Goal: Task Accomplishment & Management: Complete application form

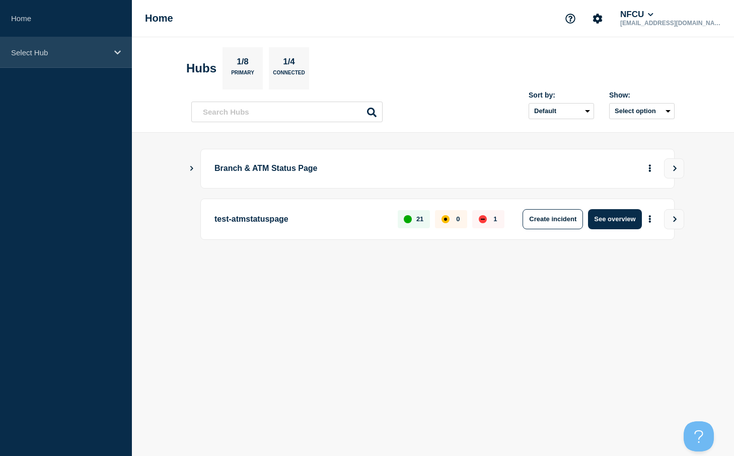
click at [116, 52] on icon at bounding box center [117, 52] width 7 height 4
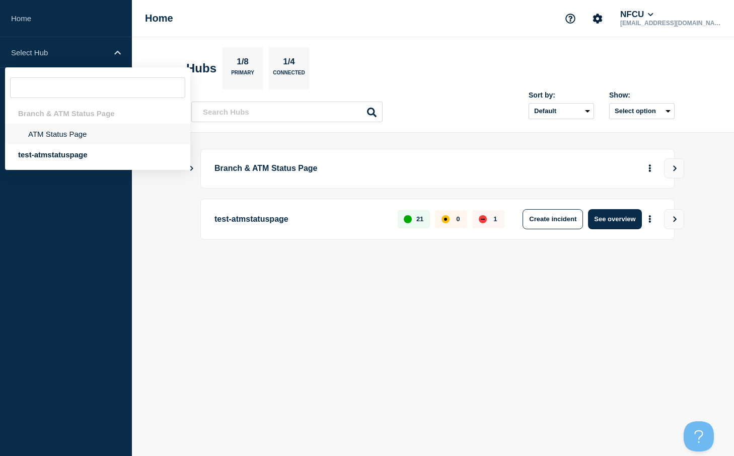
click at [68, 136] on li "ATM Status Page" at bounding box center [97, 134] width 185 height 21
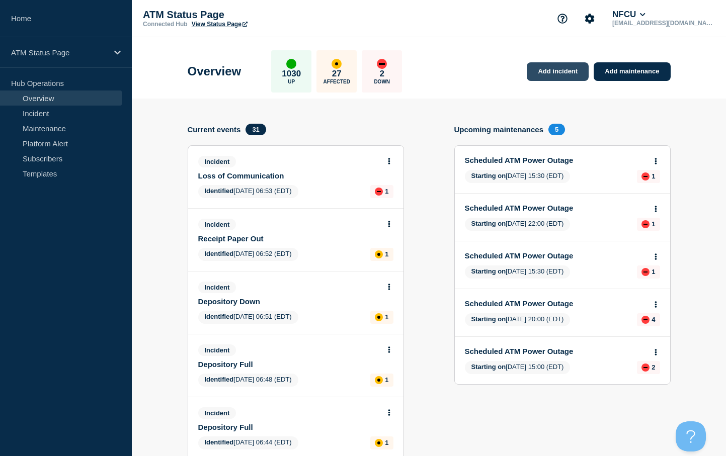
click at [551, 70] on link "Add incident" at bounding box center [558, 71] width 62 height 19
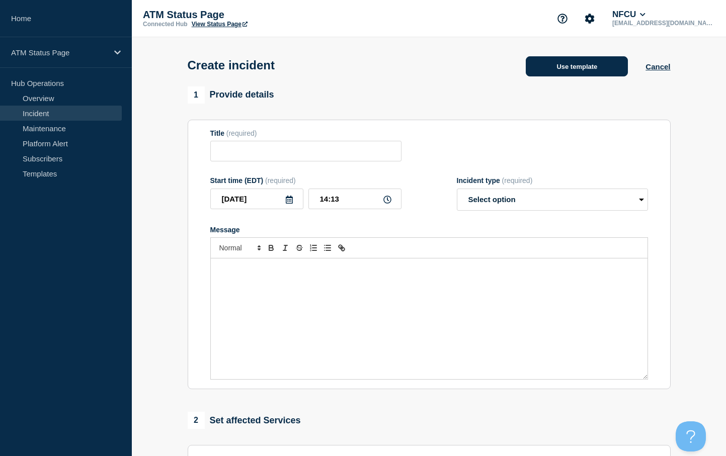
click at [540, 67] on button "Use template" at bounding box center [577, 66] width 102 height 20
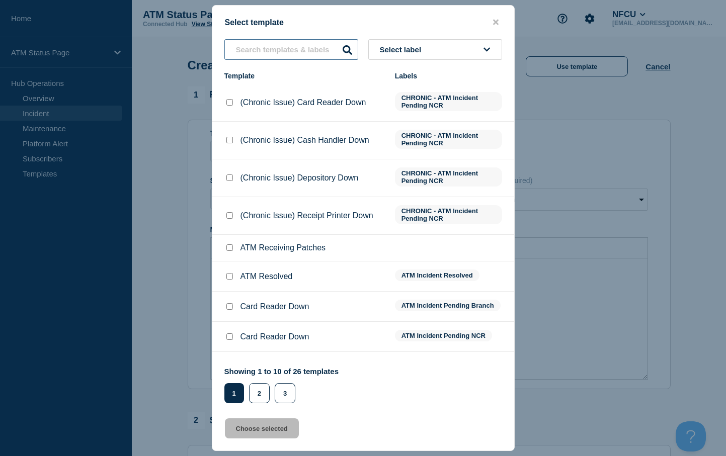
click at [250, 54] on input "text" at bounding box center [291, 49] width 134 height 21
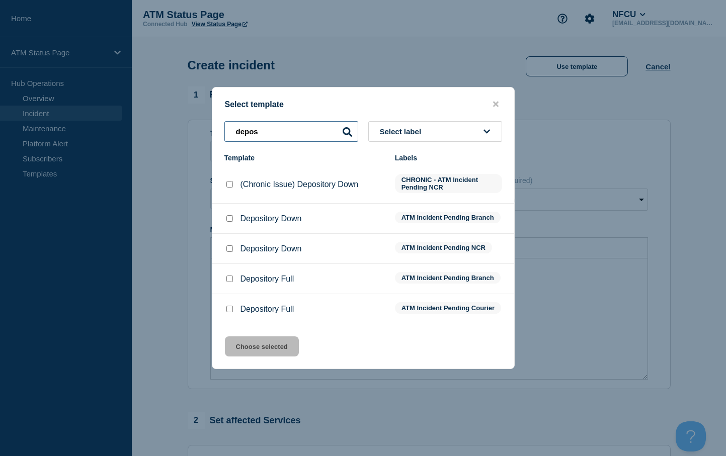
type input "depos"
click at [227, 249] on input "Depository Down checkbox" at bounding box center [229, 249] width 7 height 7
checkbox input "true"
click at [252, 354] on button "Choose selected" at bounding box center [262, 347] width 74 height 20
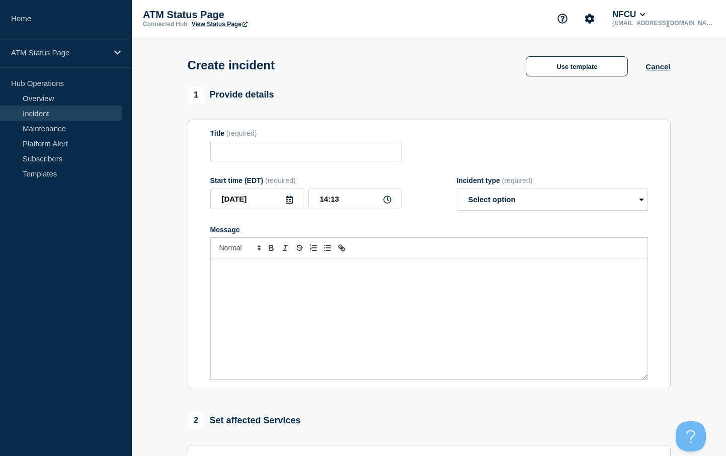
type input "Depository Down"
select select "identified"
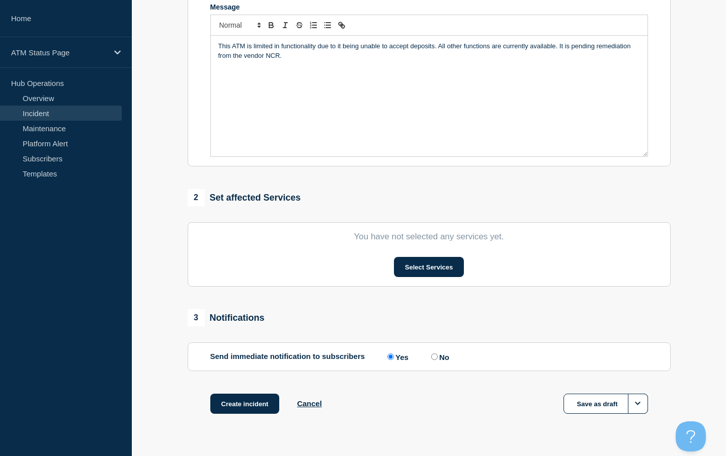
scroll to position [249, 0]
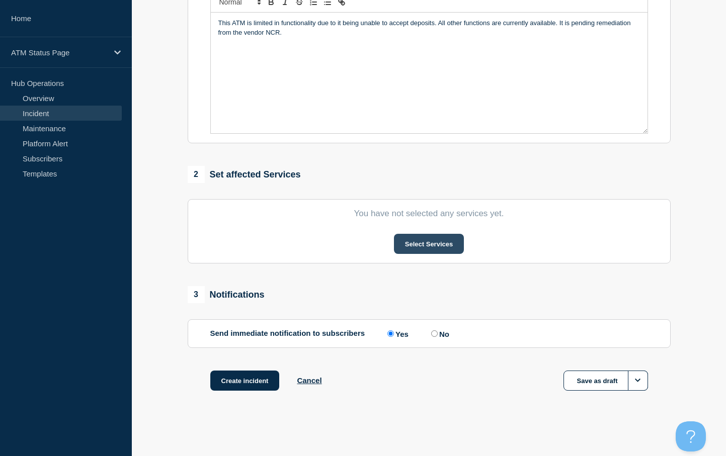
click at [416, 245] on button "Select Services" at bounding box center [429, 244] width 70 height 20
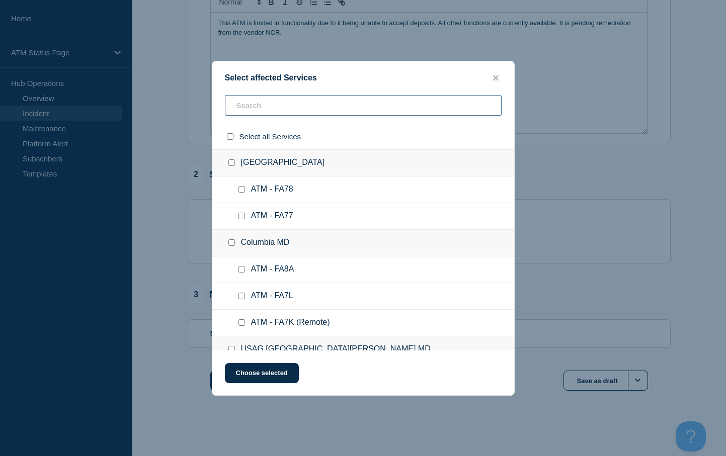
click at [258, 111] on input "text" at bounding box center [363, 105] width 277 height 21
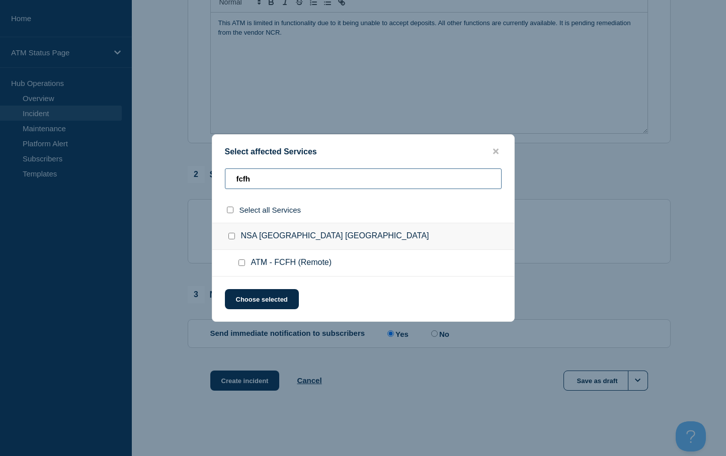
type input "fcfh"
click at [243, 266] on input "ATM - FCFH (Remote) checkbox" at bounding box center [242, 263] width 7 height 7
checkbox input "true"
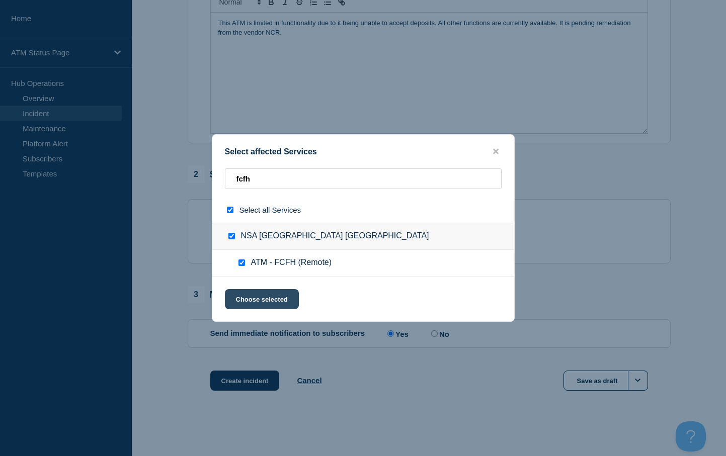
click at [248, 296] on button "Choose selected" at bounding box center [262, 299] width 74 height 20
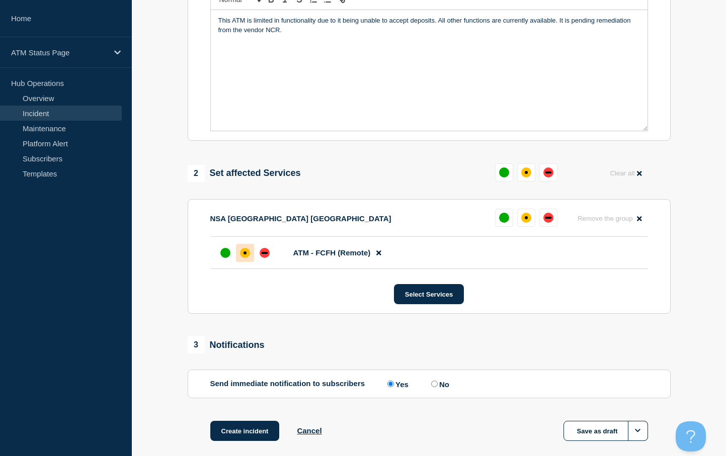
click at [246, 255] on div "affected" at bounding box center [245, 253] width 3 height 3
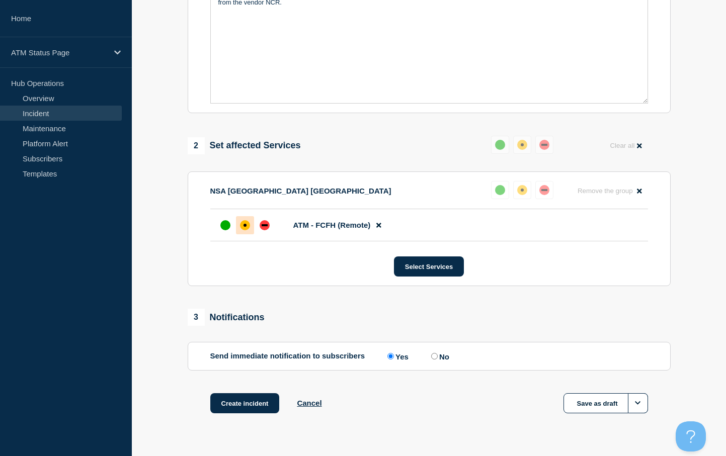
scroll to position [301, 0]
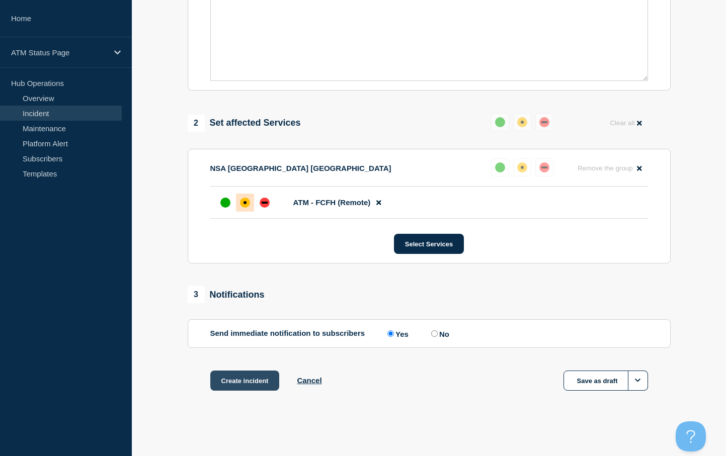
click at [242, 384] on button "Create incident" at bounding box center [244, 381] width 69 height 20
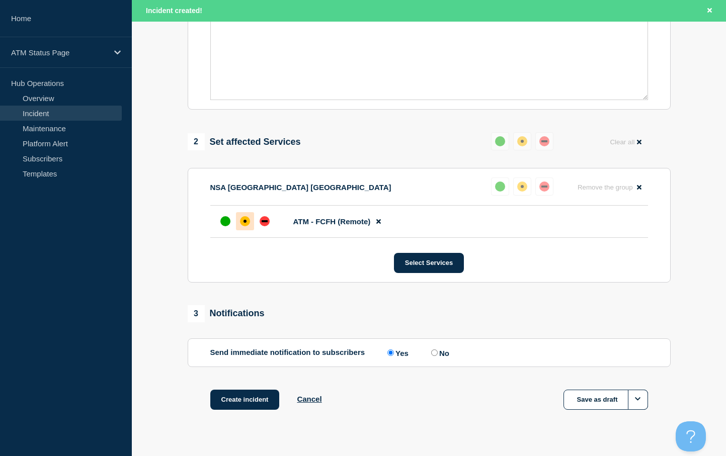
scroll to position [323, 0]
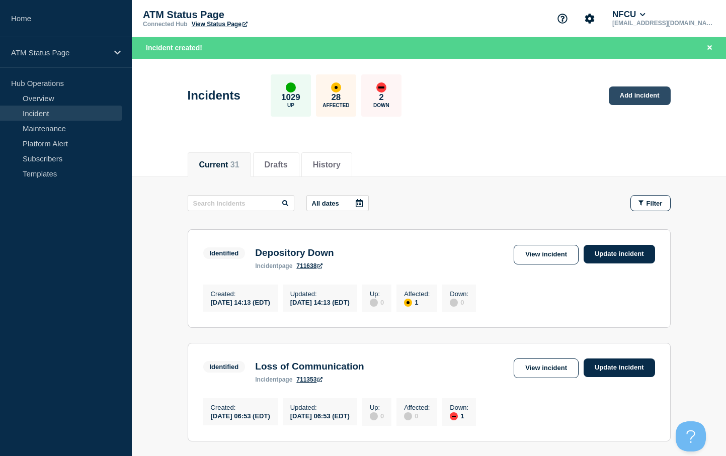
click at [634, 99] on link "Add incident" at bounding box center [640, 96] width 62 height 19
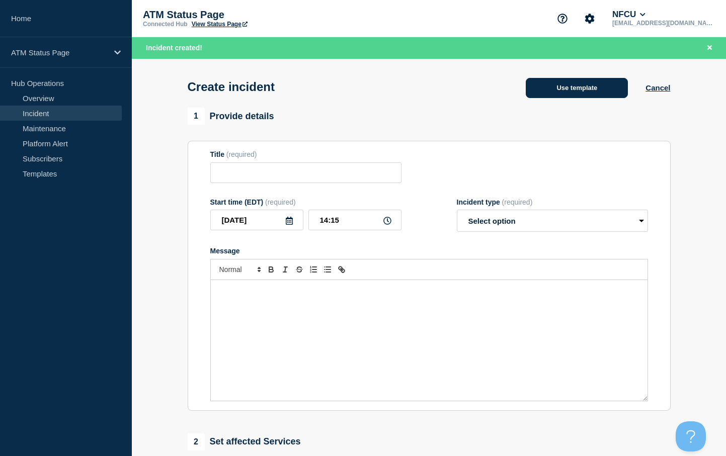
click at [560, 91] on button "Use template" at bounding box center [577, 88] width 102 height 20
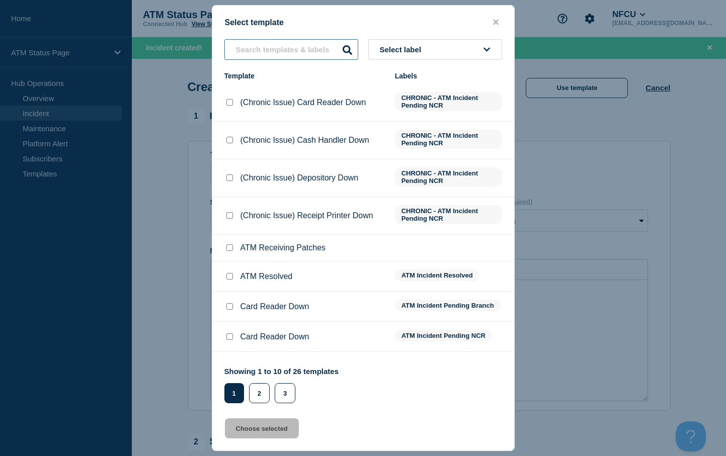
click at [277, 51] on input "text" at bounding box center [291, 49] width 134 height 21
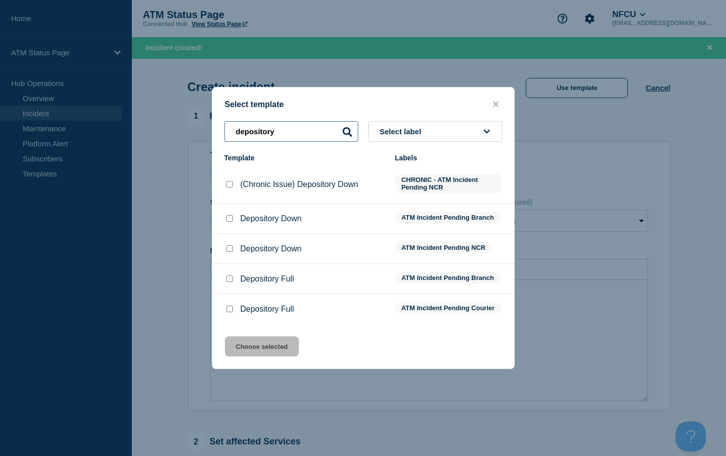
type input "depository"
click at [231, 221] on div at bounding box center [229, 219] width 10 height 10
click at [229, 216] on input "Depository Down checkbox" at bounding box center [229, 218] width 7 height 7
checkbox input "true"
click at [251, 353] on button "Choose selected" at bounding box center [262, 347] width 74 height 20
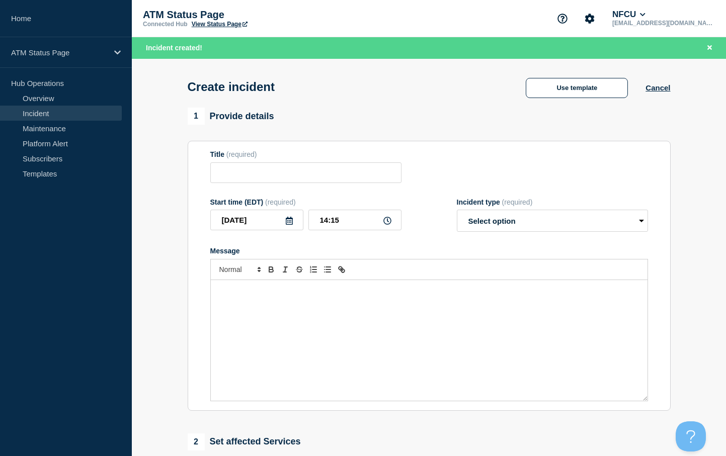
type input "Depository Down"
select select "identified"
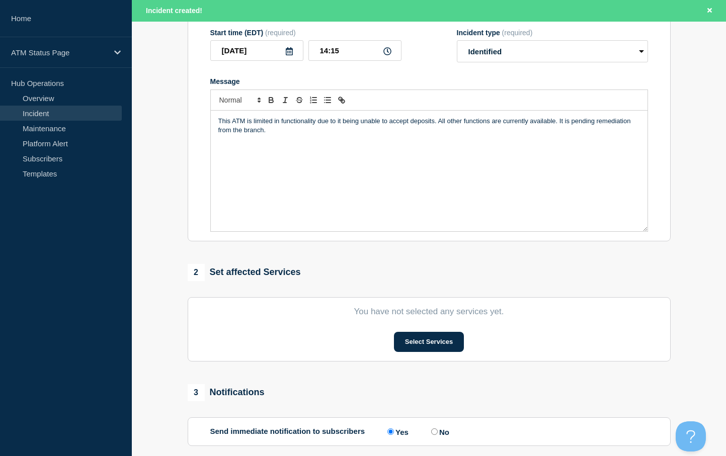
scroll to position [252, 0]
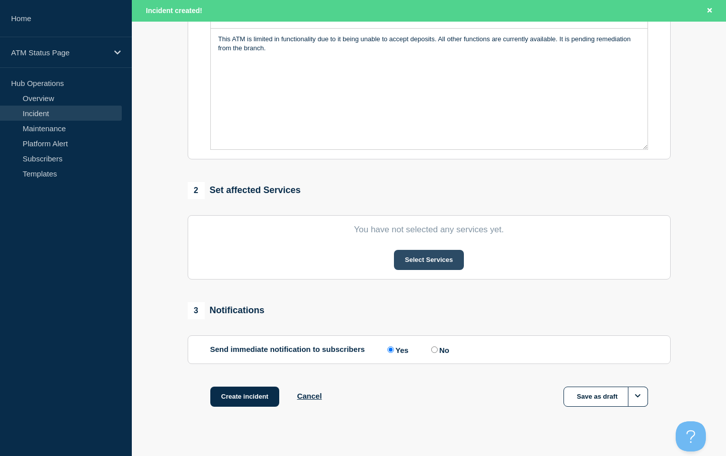
click at [417, 264] on button "Select Services" at bounding box center [429, 260] width 70 height 20
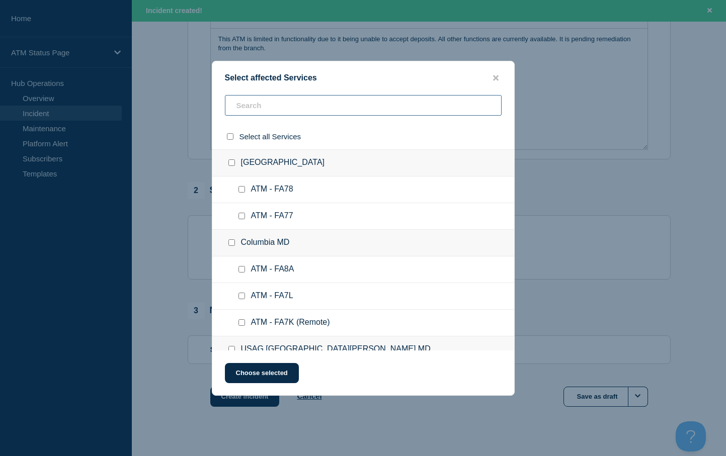
click at [246, 112] on input "text" at bounding box center [363, 105] width 277 height 21
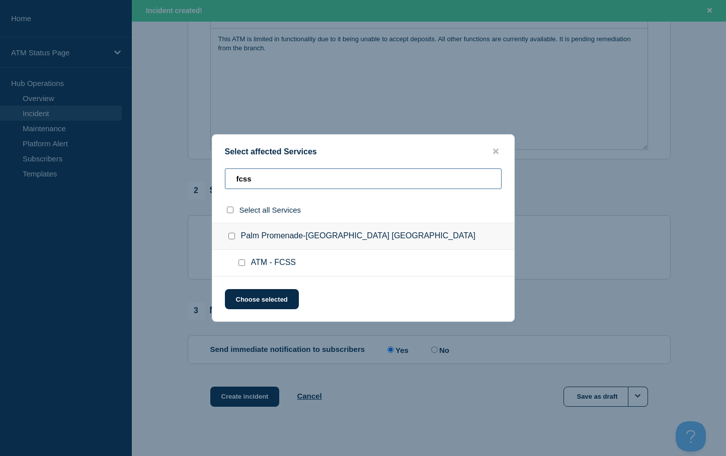
type input "fcss"
drag, startPoint x: 244, startPoint y: 263, endPoint x: 245, endPoint y: 277, distance: 14.2
click at [244, 264] on input "ATM - FCSS checkbox" at bounding box center [242, 263] width 7 height 7
checkbox input "true"
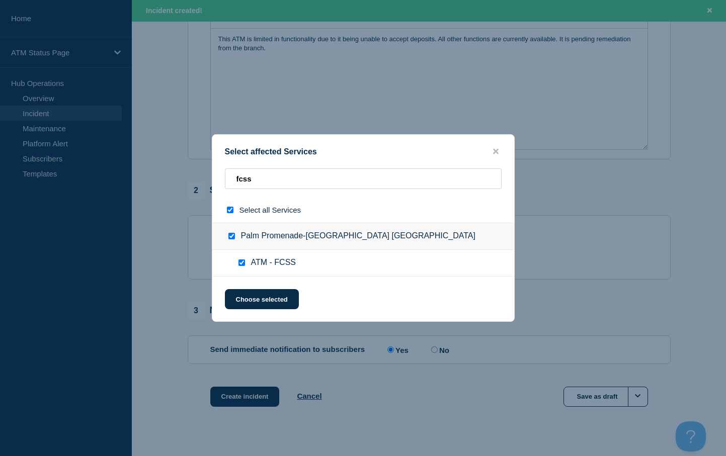
checkbox input "true"
click at [249, 297] on button "Choose selected" at bounding box center [262, 299] width 74 height 20
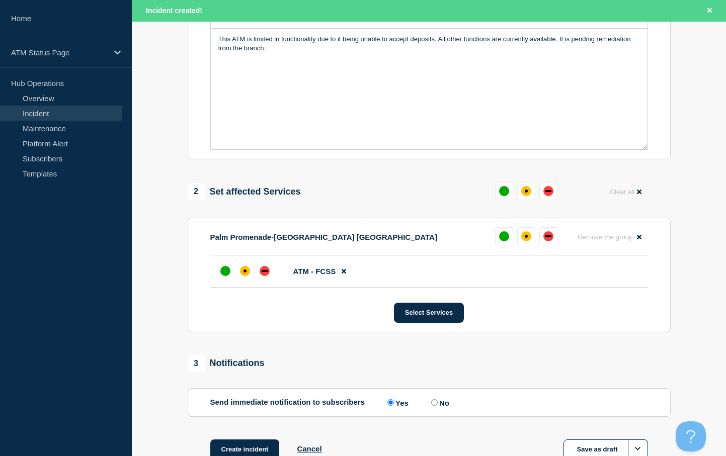
scroll to position [302, 0]
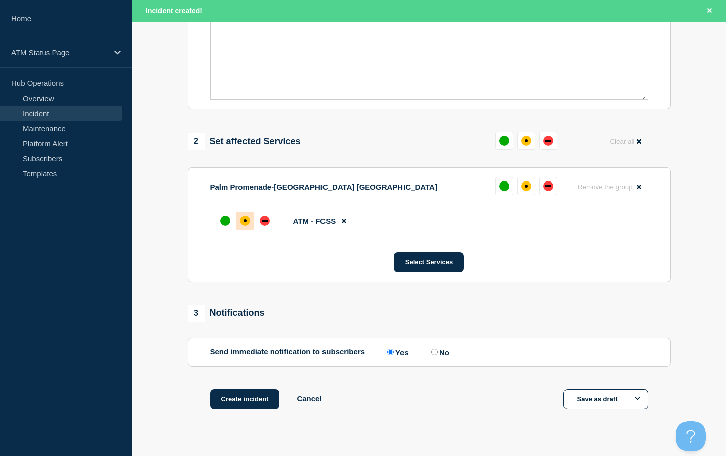
click at [245, 222] on div "affected" at bounding box center [245, 220] width 3 height 3
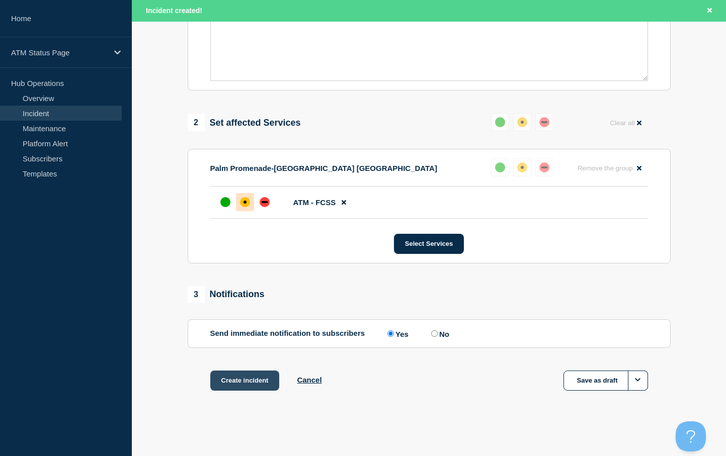
click at [246, 383] on button "Create incident" at bounding box center [244, 381] width 69 height 20
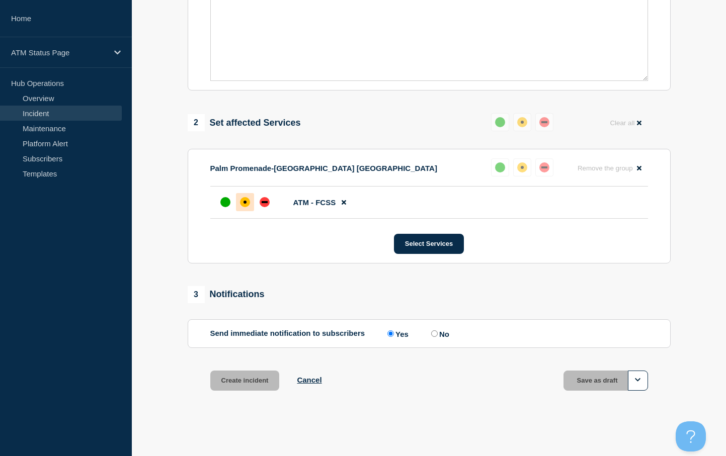
scroll to position [301, 0]
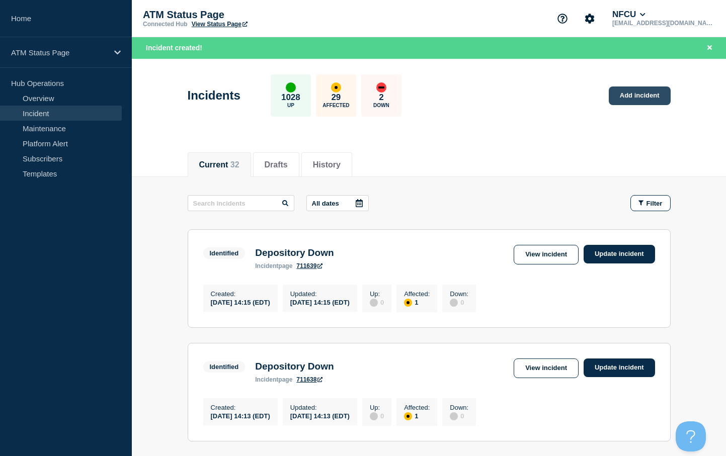
click at [636, 98] on link "Add incident" at bounding box center [640, 96] width 62 height 19
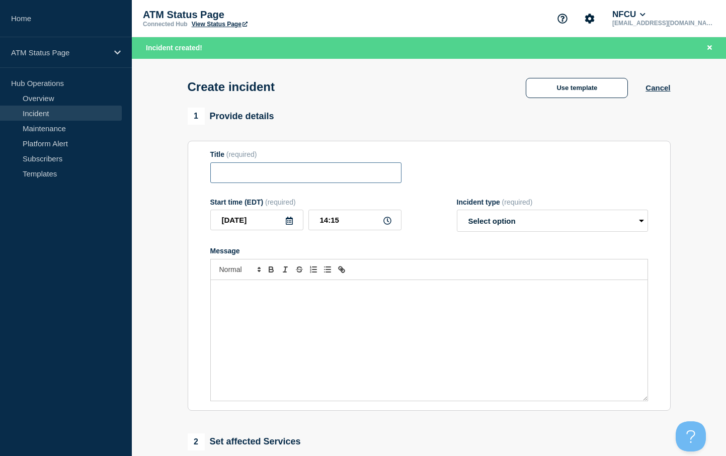
click at [278, 176] on input "Title" at bounding box center [305, 173] width 191 height 21
click at [541, 92] on button "Use template" at bounding box center [577, 88] width 102 height 20
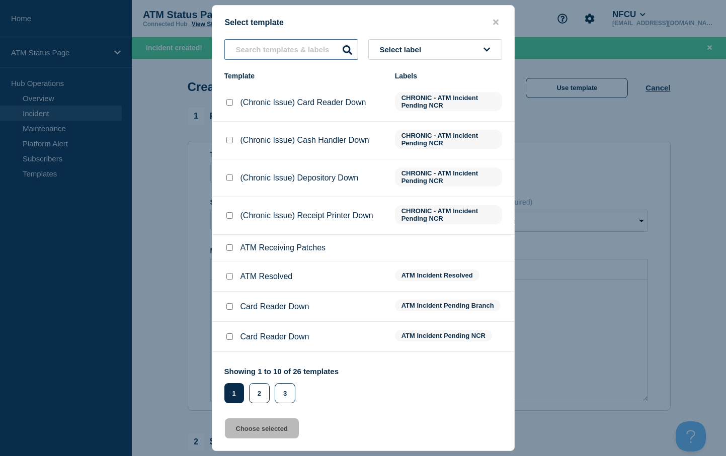
click at [256, 50] on input "text" at bounding box center [291, 49] width 134 height 21
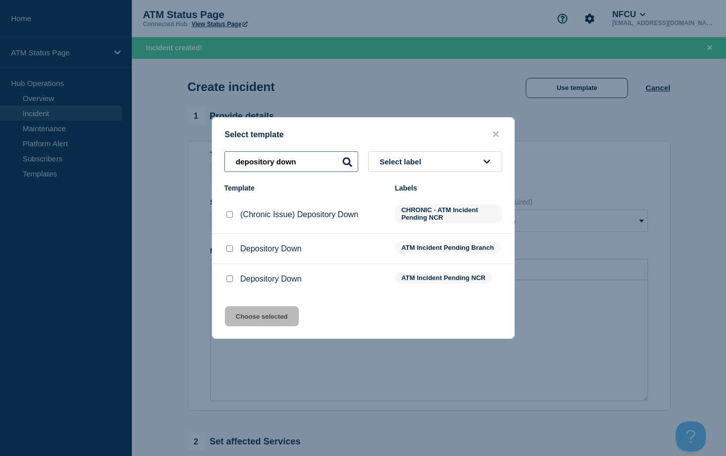
type input "depository down"
click at [228, 252] on input "Depository Down checkbox" at bounding box center [229, 249] width 7 height 7
checkbox input "true"
click at [241, 319] on button "Choose selected" at bounding box center [262, 316] width 74 height 20
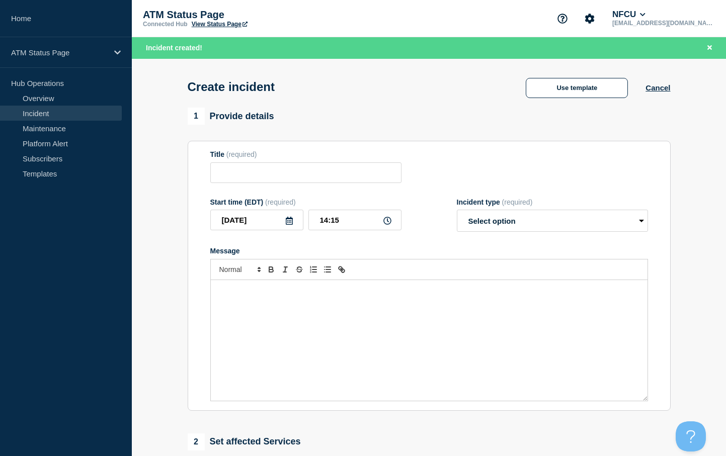
type input "Depository Down"
select select "identified"
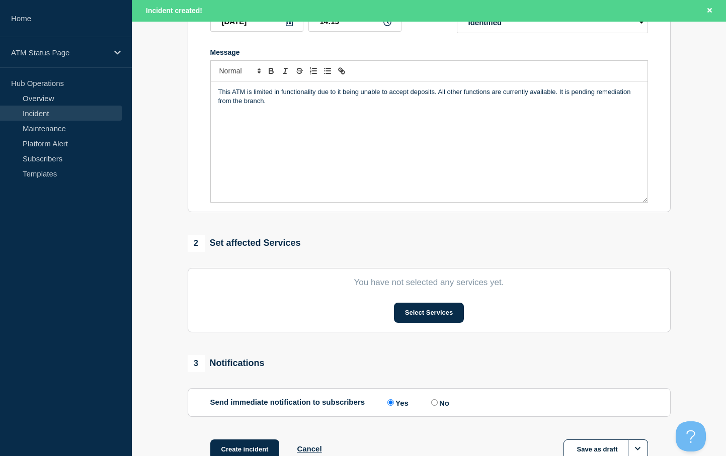
scroll to position [201, 0]
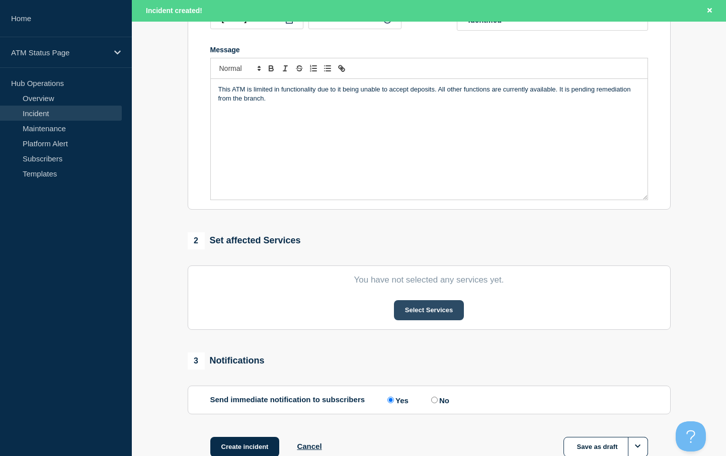
click at [412, 314] on button "Select Services" at bounding box center [429, 310] width 70 height 20
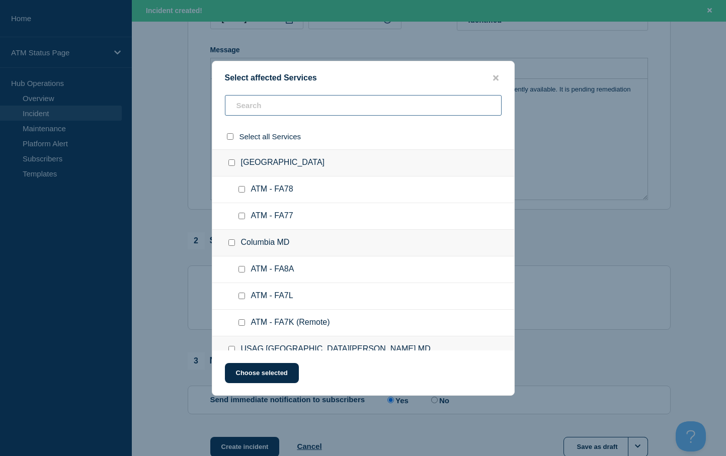
click at [251, 108] on input "text" at bounding box center [363, 105] width 277 height 21
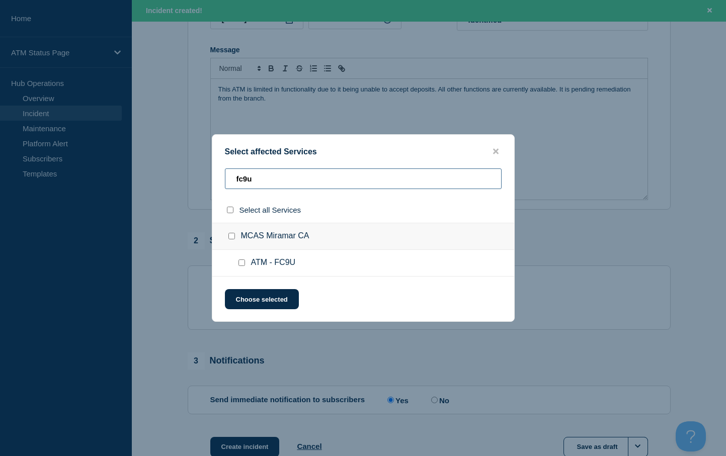
type input "fc9u"
click at [242, 266] on input "ATM - FC9U checkbox" at bounding box center [242, 263] width 7 height 7
checkbox input "true"
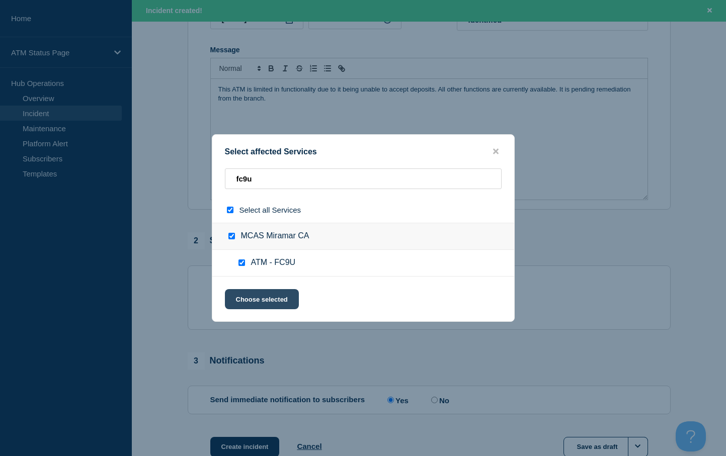
click at [252, 295] on button "Choose selected" at bounding box center [262, 299] width 74 height 20
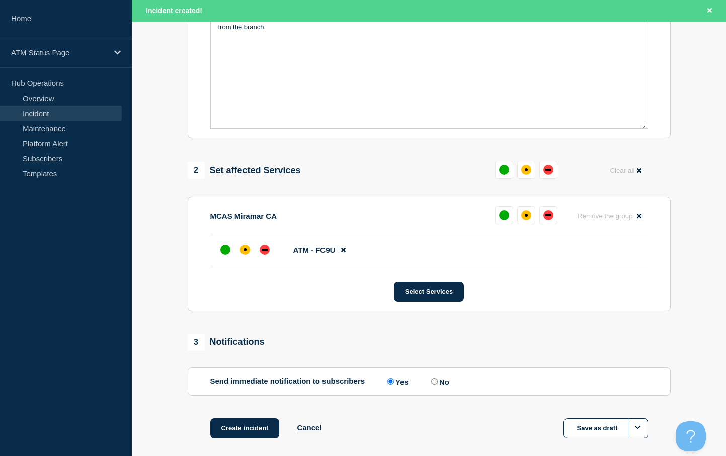
scroll to position [302, 0]
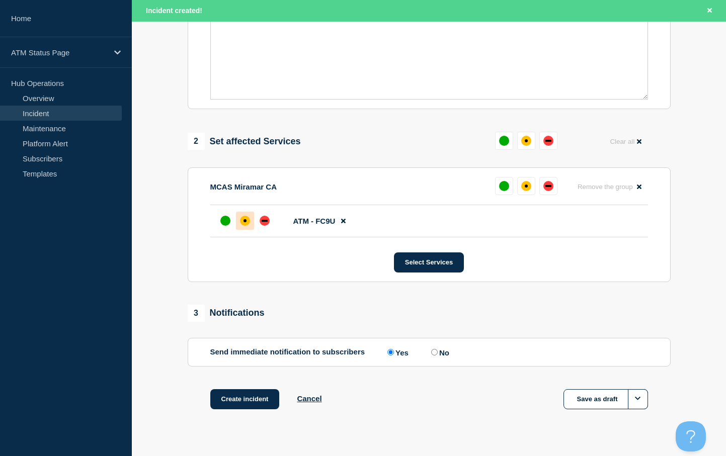
click at [246, 221] on div "affected" at bounding box center [245, 221] width 10 height 10
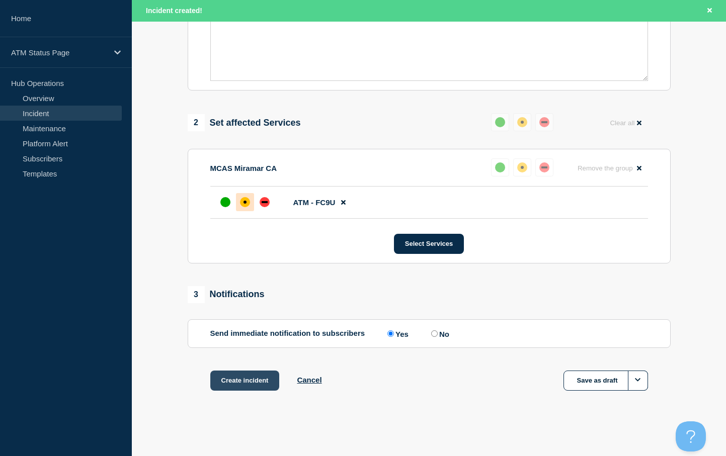
click at [255, 378] on button "Create incident" at bounding box center [244, 381] width 69 height 20
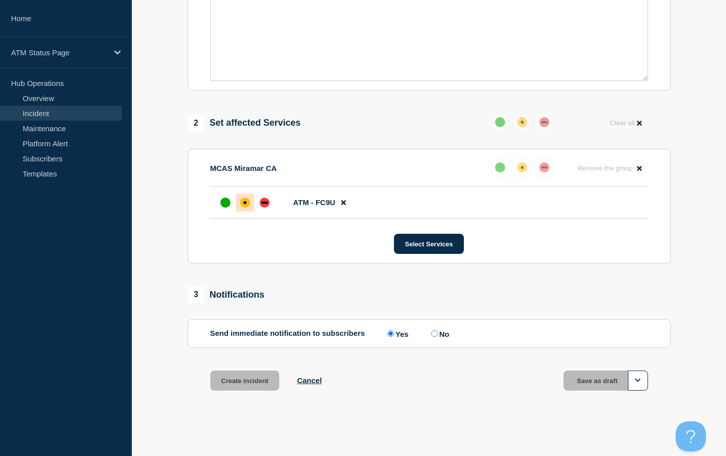
scroll to position [301, 0]
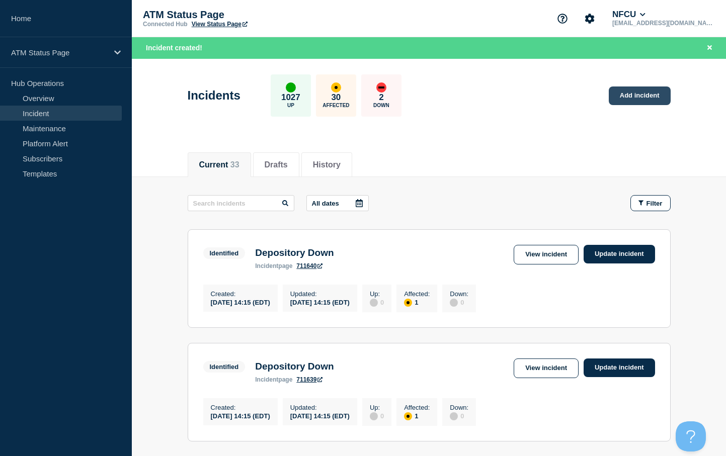
click at [634, 90] on link "Add incident" at bounding box center [640, 96] width 62 height 19
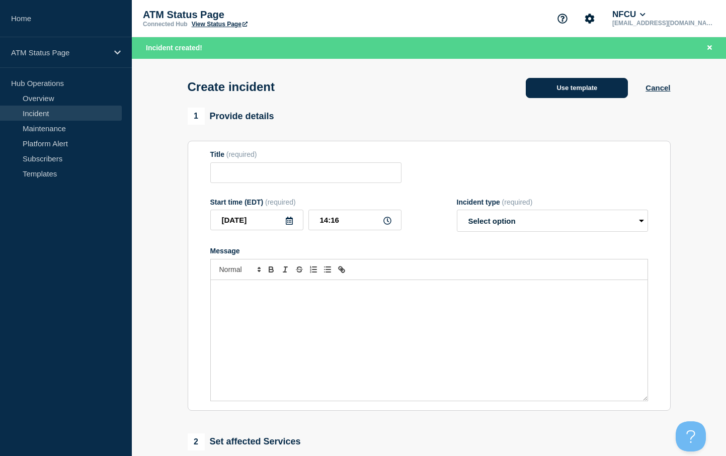
click at [569, 91] on button "Use template" at bounding box center [577, 88] width 102 height 20
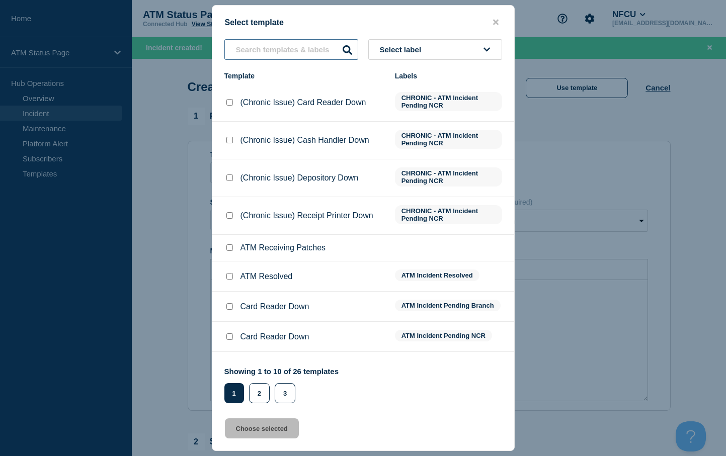
click at [262, 50] on input "text" at bounding box center [291, 49] width 134 height 21
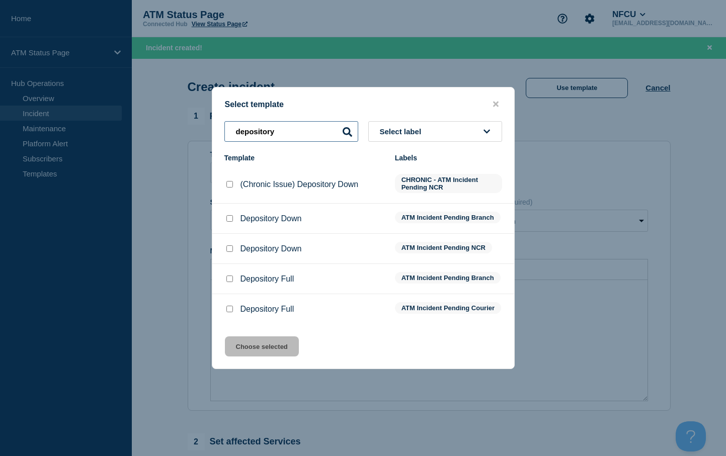
type input "depository"
click at [231, 215] on input "Depository Down checkbox" at bounding box center [229, 218] width 7 height 7
checkbox input "true"
click at [255, 351] on button "Choose selected" at bounding box center [262, 347] width 74 height 20
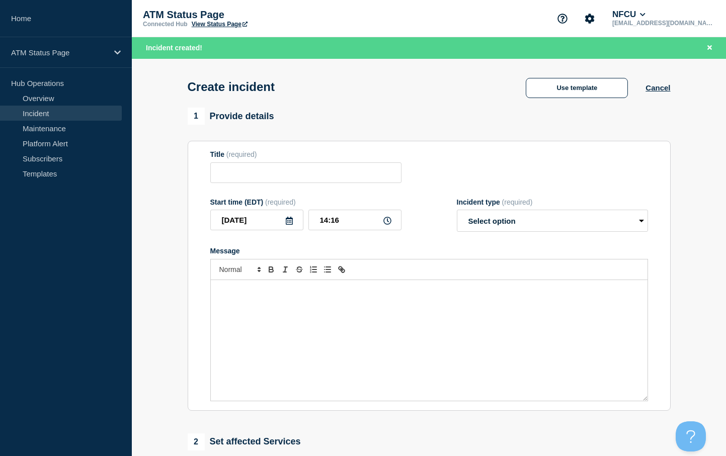
type input "Depository Down"
select select "identified"
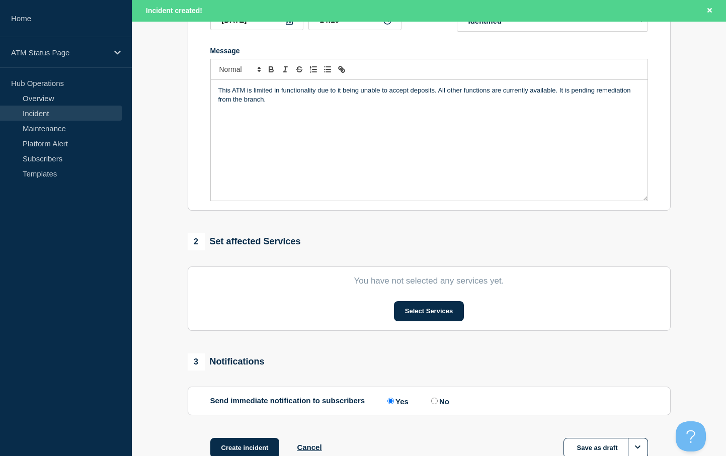
scroll to position [201, 0]
click at [421, 315] on button "Select Services" at bounding box center [429, 310] width 70 height 20
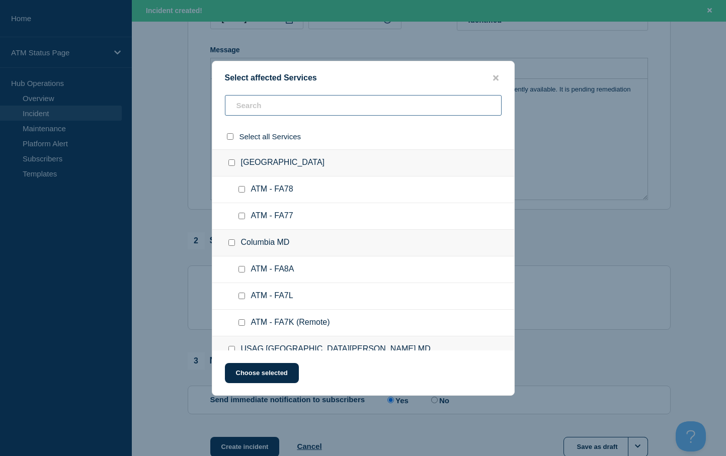
click at [258, 106] on input "text" at bounding box center [363, 105] width 277 height 21
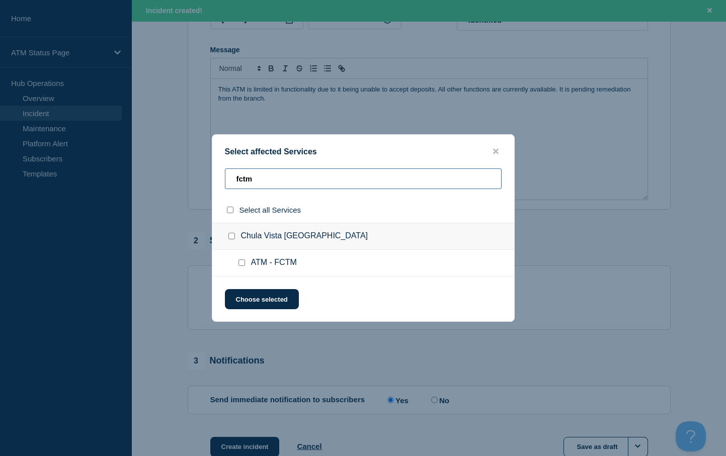
type input "fctm"
click at [243, 263] on input "ATM - FCTM checkbox" at bounding box center [242, 263] width 7 height 7
checkbox input "true"
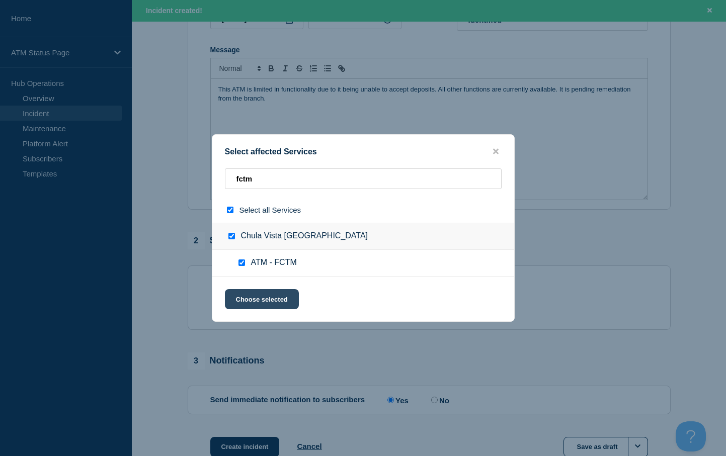
click at [253, 298] on button "Choose selected" at bounding box center [262, 299] width 74 height 20
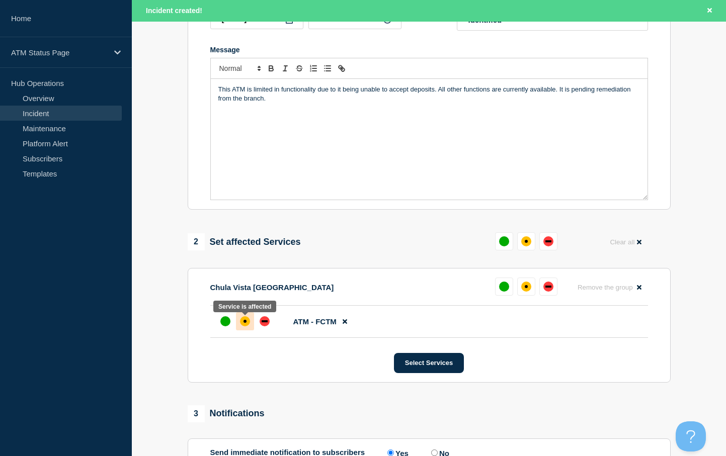
click at [245, 322] on div "affected" at bounding box center [245, 322] width 10 height 10
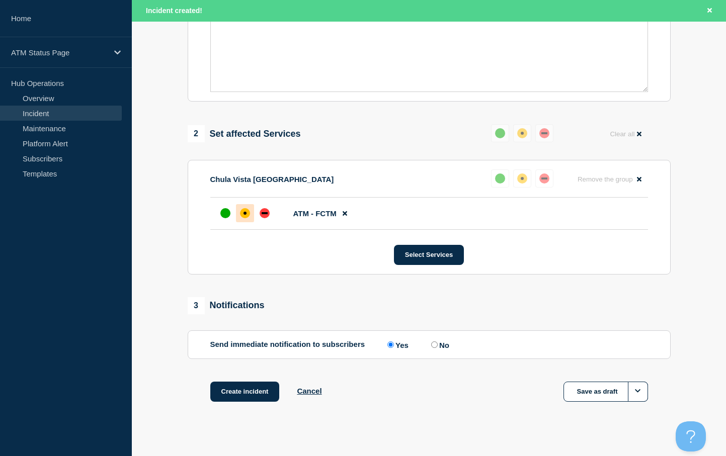
scroll to position [323, 0]
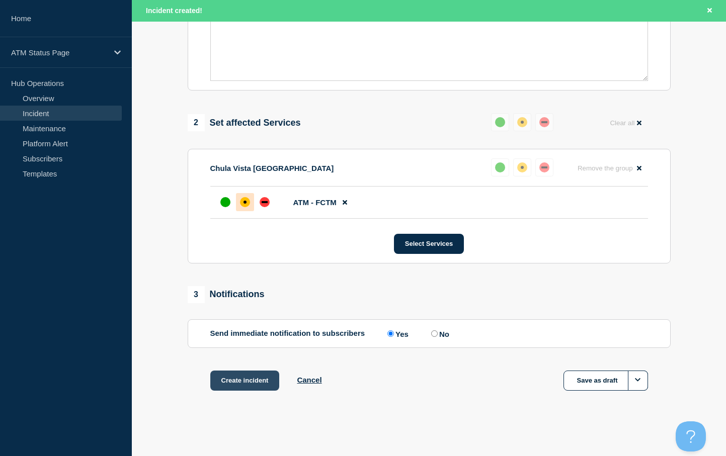
click at [251, 376] on button "Create incident" at bounding box center [244, 381] width 69 height 20
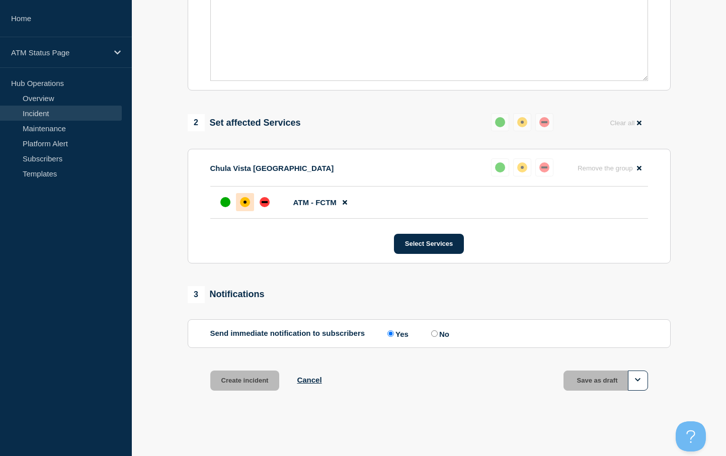
scroll to position [301, 0]
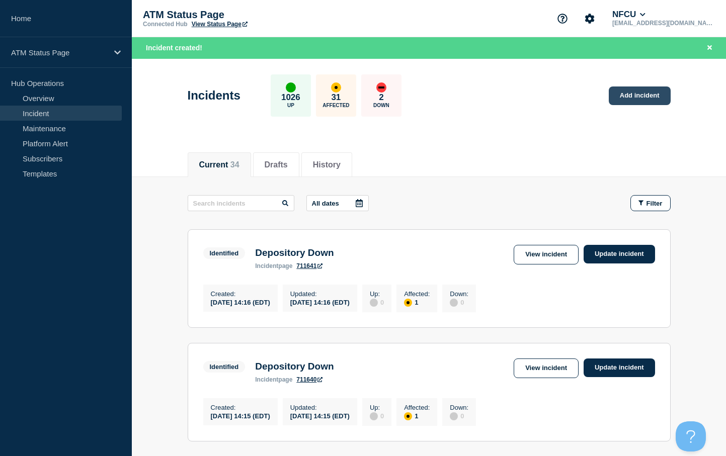
click at [635, 95] on link "Add incident" at bounding box center [640, 96] width 62 height 19
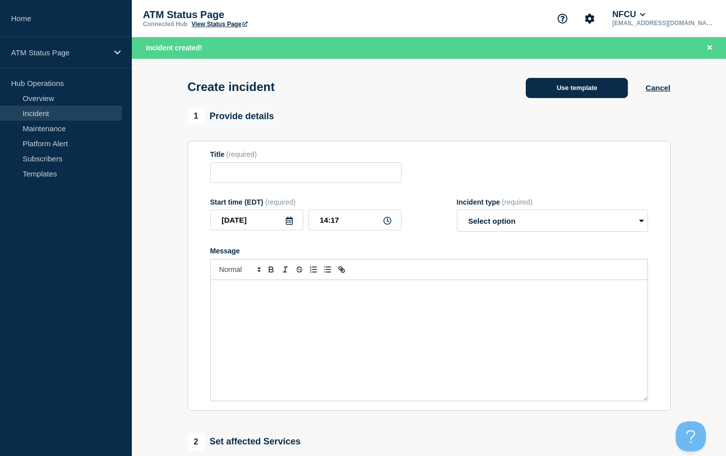
click at [573, 86] on button "Use template" at bounding box center [577, 88] width 102 height 20
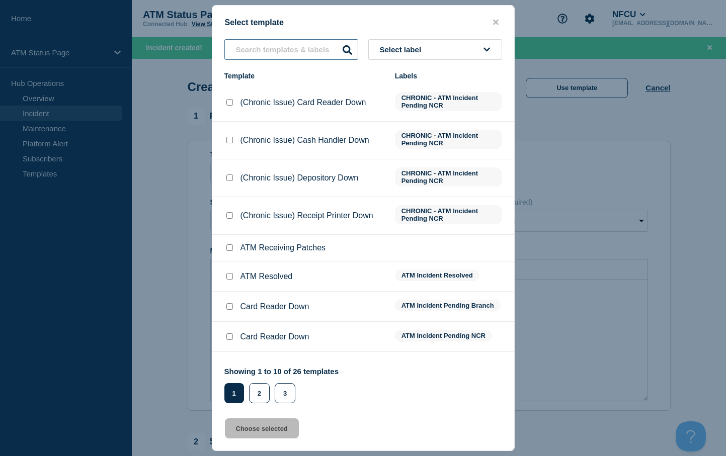
click at [264, 45] on input "text" at bounding box center [291, 49] width 134 height 21
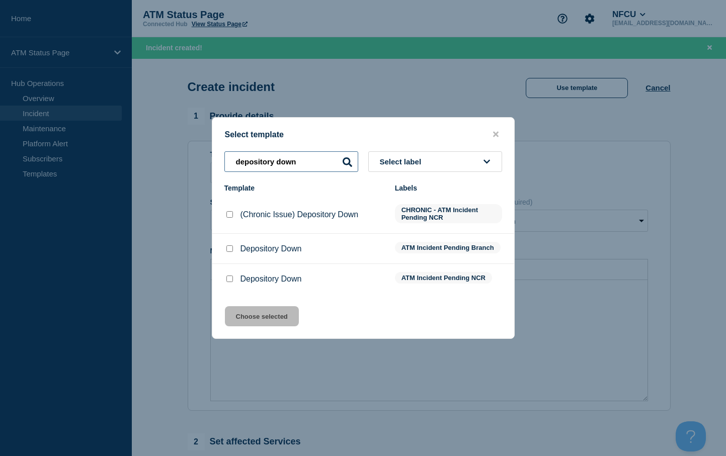
type input "depository down"
click at [229, 250] on input "Depository Down checkbox" at bounding box center [229, 249] width 7 height 7
checkbox input "true"
click at [247, 315] on button "Choose selected" at bounding box center [262, 316] width 74 height 20
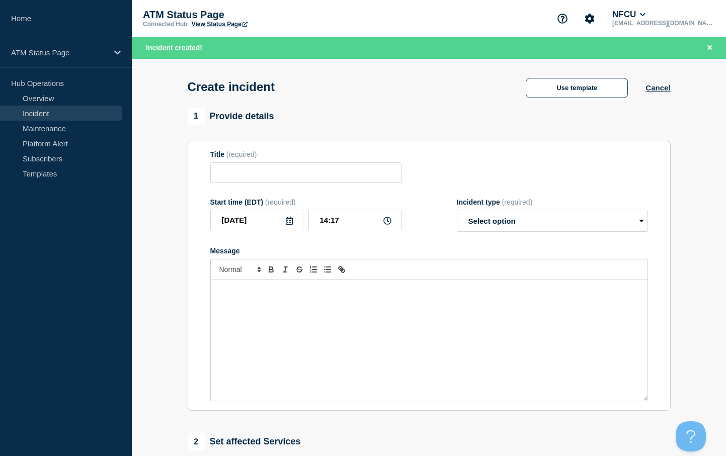
type input "Depository Down"
select select "identified"
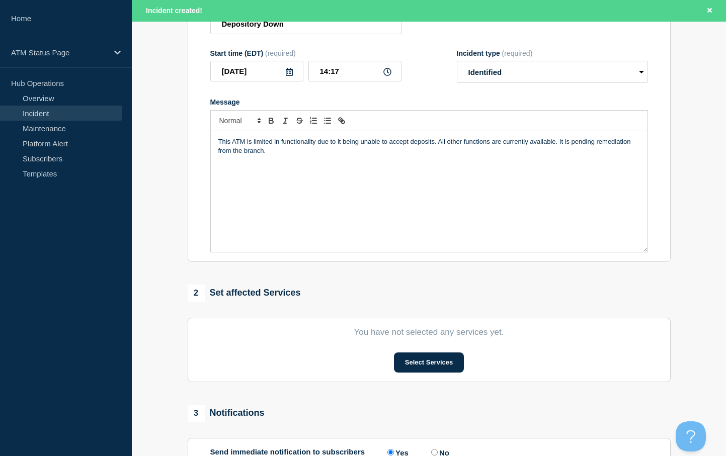
scroll to position [252, 0]
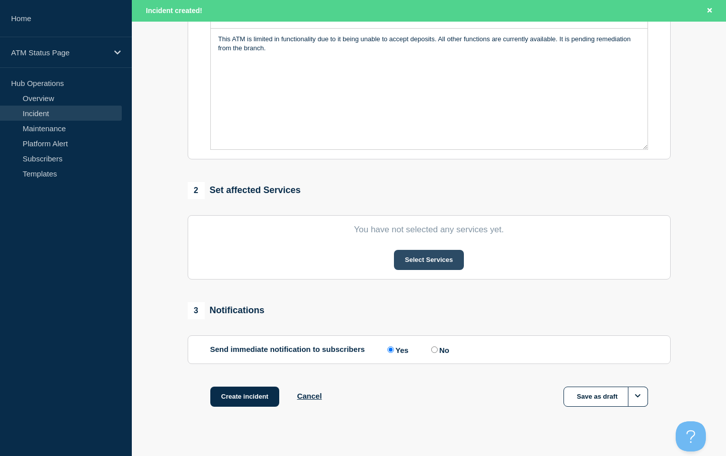
click at [426, 259] on button "Select Services" at bounding box center [429, 260] width 70 height 20
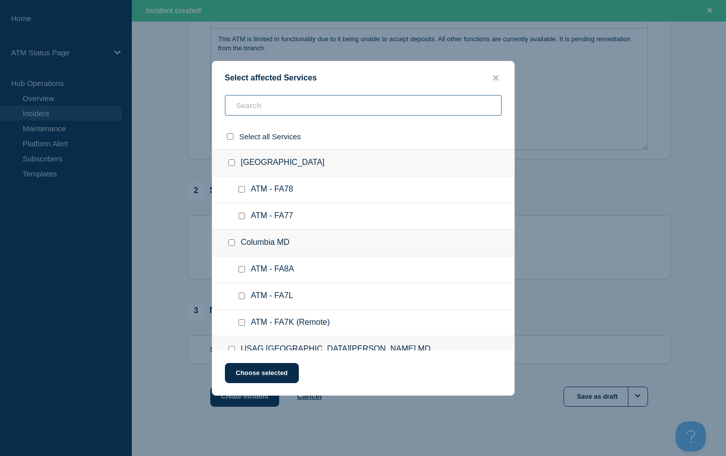
click at [273, 110] on input "text" at bounding box center [363, 105] width 277 height 21
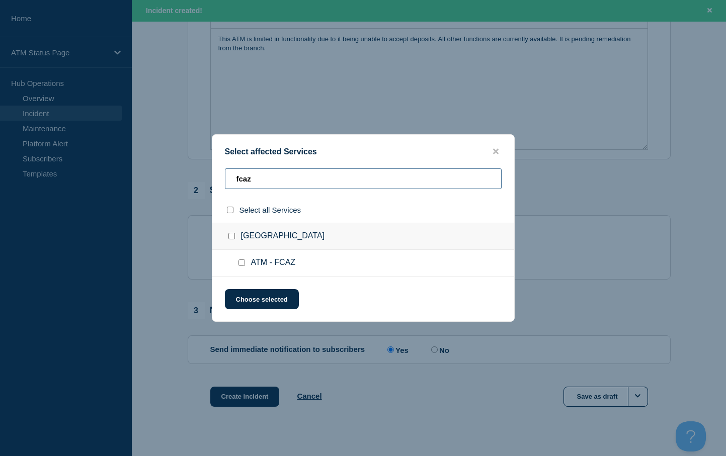
type input "fcaz"
click at [241, 266] on input "ATM - FCAZ checkbox" at bounding box center [242, 263] width 7 height 7
checkbox input "true"
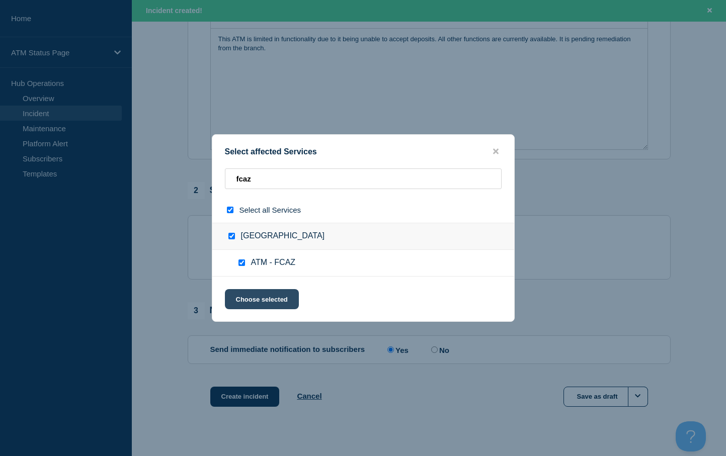
click at [251, 296] on button "Choose selected" at bounding box center [262, 299] width 74 height 20
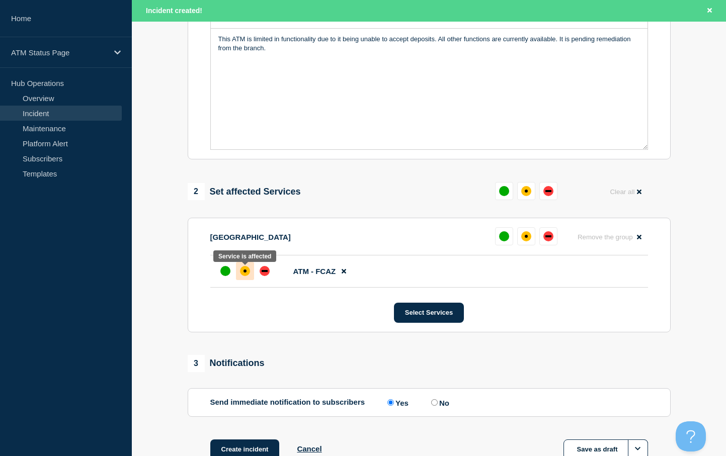
click at [244, 273] on div "affected" at bounding box center [245, 271] width 3 height 3
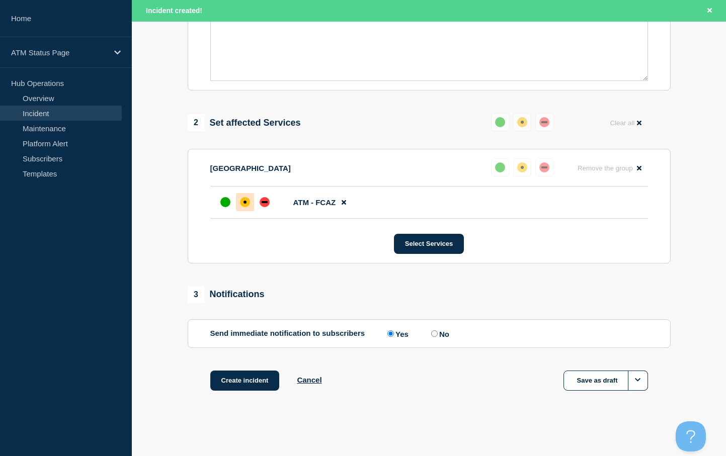
scroll to position [323, 0]
click at [252, 382] on button "Create incident" at bounding box center [244, 381] width 69 height 20
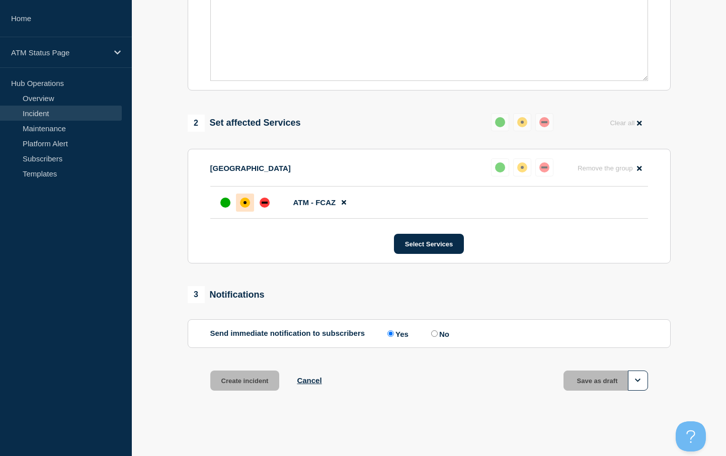
scroll to position [301, 0]
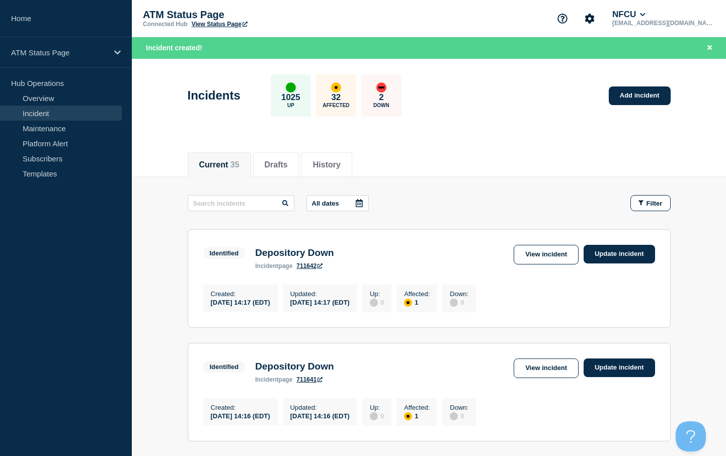
click at [107, 243] on aside "Home ATM Status Page Hub Operations Overview Incident Maintenance Platform Aler…" at bounding box center [66, 228] width 132 height 456
click at [638, 93] on link "Add incident" at bounding box center [640, 96] width 62 height 19
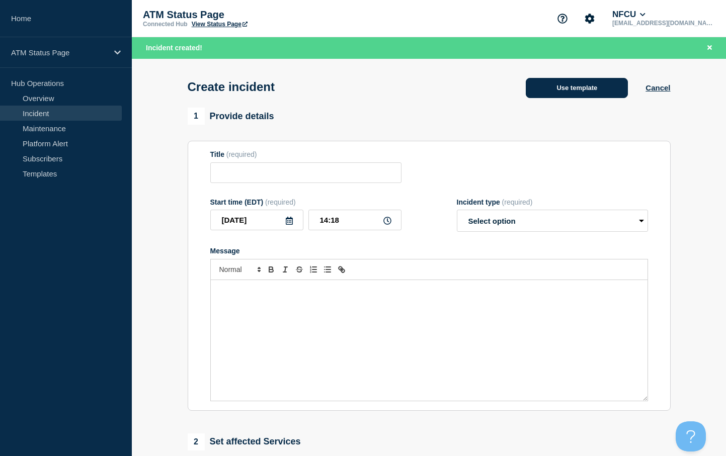
click at [561, 90] on button "Use template" at bounding box center [577, 88] width 102 height 20
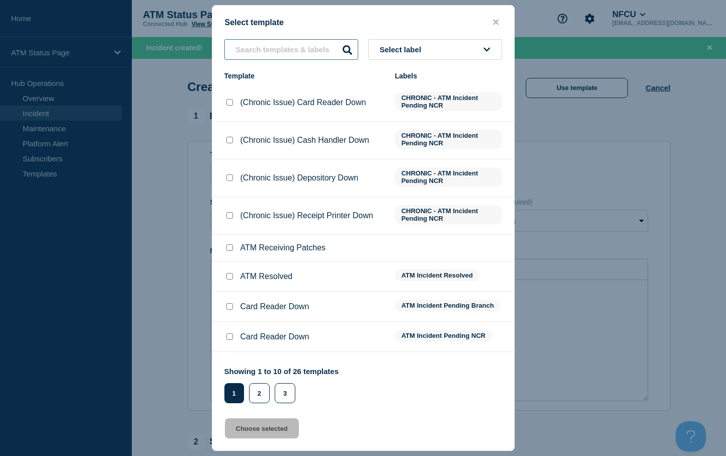
click at [276, 52] on input "text" at bounding box center [291, 49] width 134 height 21
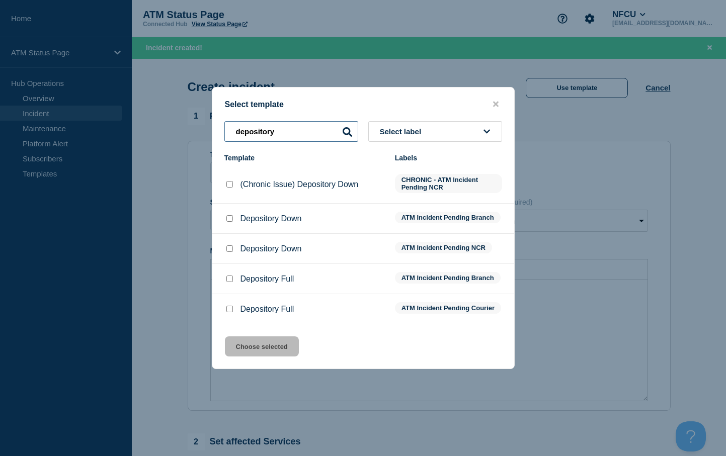
type input "depository"
click at [230, 247] on input "Depository Down checkbox" at bounding box center [229, 249] width 7 height 7
checkbox input "true"
click at [259, 354] on button "Choose selected" at bounding box center [262, 347] width 74 height 20
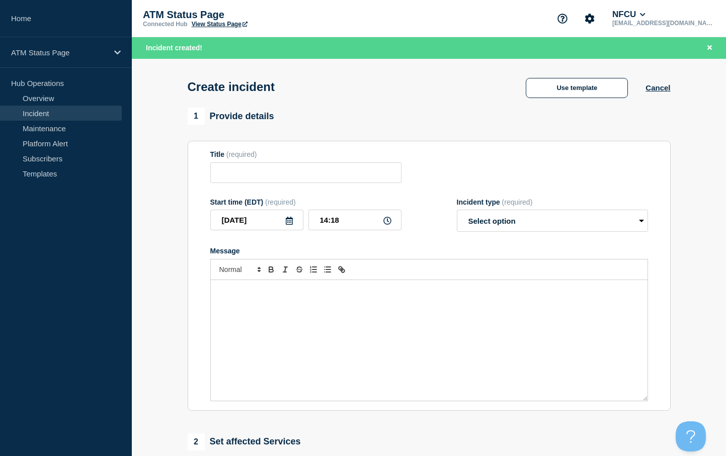
type input "Depository Down"
select select "identified"
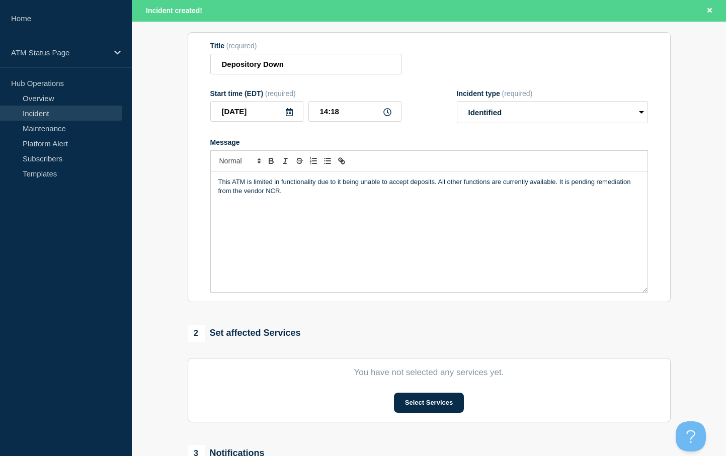
scroll to position [270, 0]
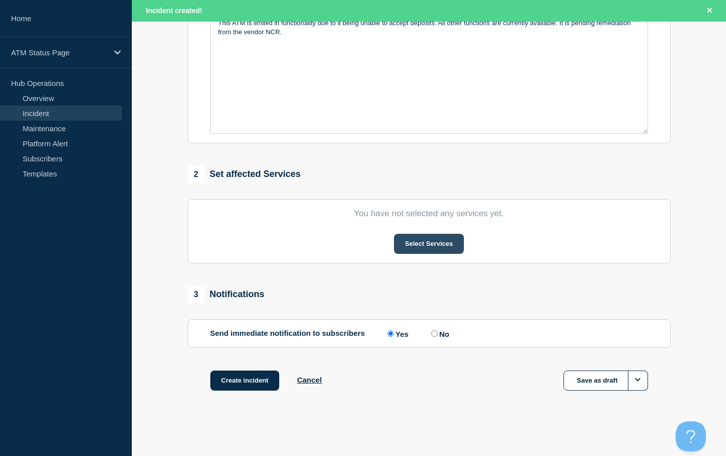
click at [416, 250] on button "Select Services" at bounding box center [429, 244] width 70 height 20
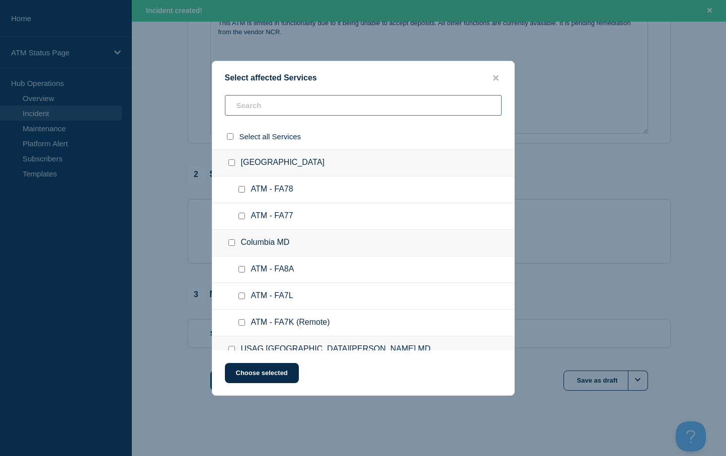
click at [263, 112] on input "text" at bounding box center [363, 105] width 277 height 21
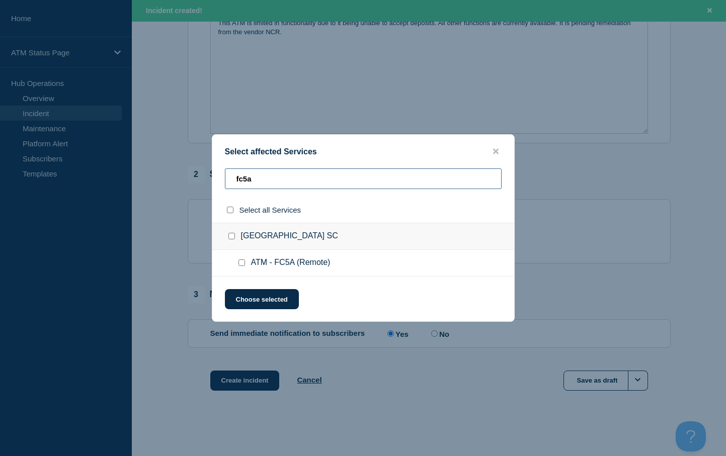
type input "fc5a"
click at [243, 265] on input "ATM - FC5A (Remote) checkbox" at bounding box center [242, 263] width 7 height 7
checkbox input "true"
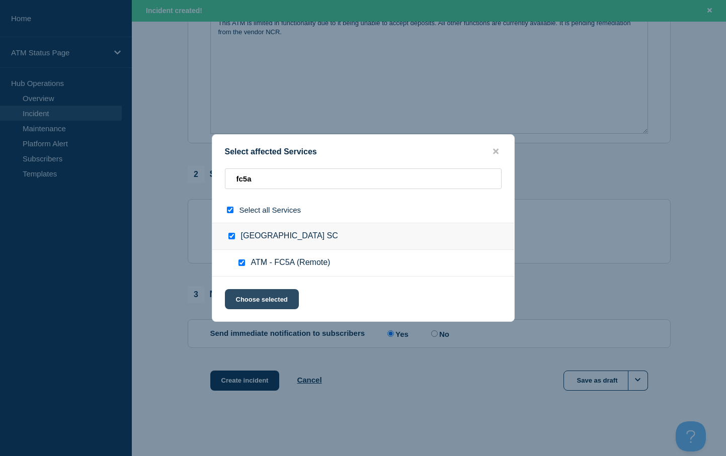
click at [250, 298] on button "Choose selected" at bounding box center [262, 299] width 74 height 20
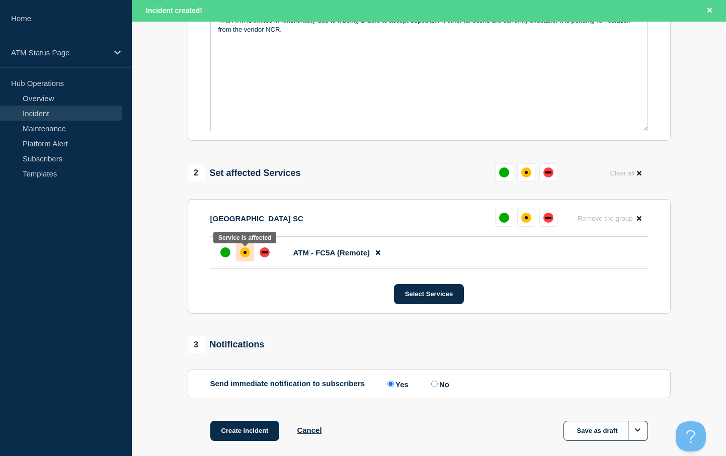
click at [243, 253] on div "affected" at bounding box center [245, 253] width 10 height 10
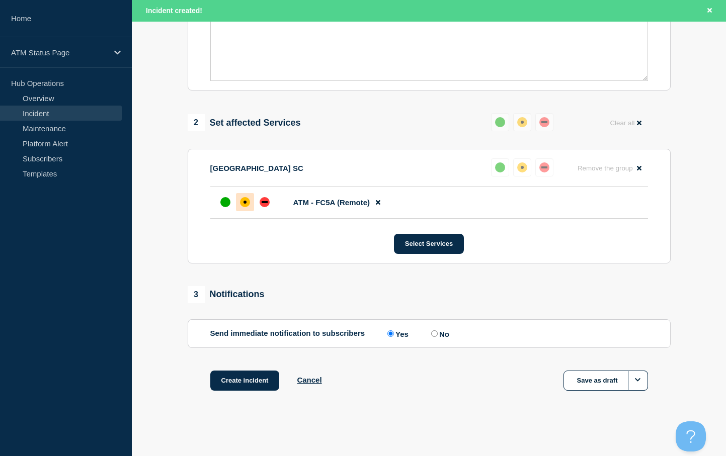
scroll to position [323, 0]
click at [241, 379] on button "Create incident" at bounding box center [244, 381] width 69 height 20
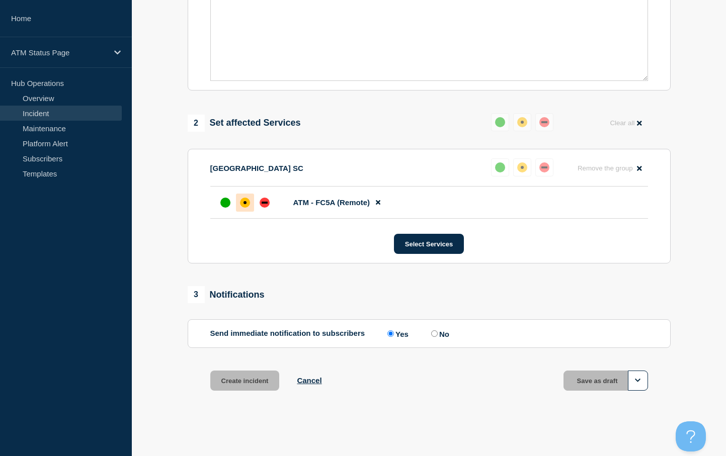
scroll to position [301, 0]
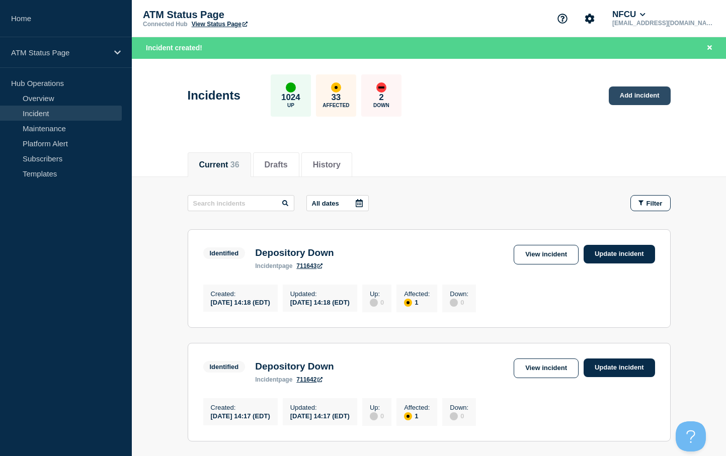
click at [632, 94] on link "Add incident" at bounding box center [640, 96] width 62 height 19
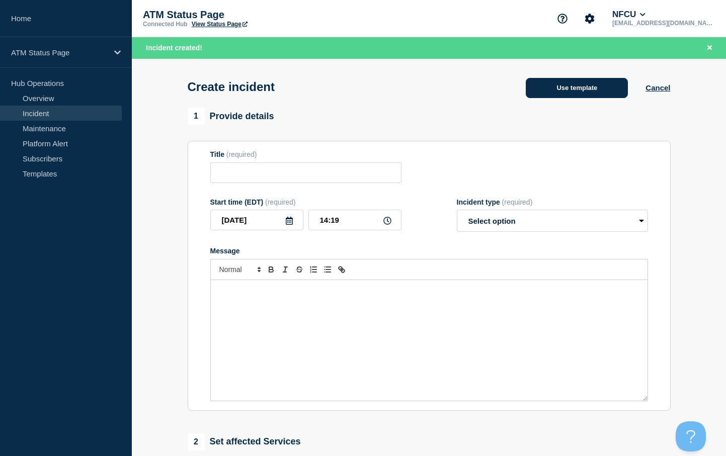
click at [594, 90] on button "Use template" at bounding box center [577, 88] width 102 height 20
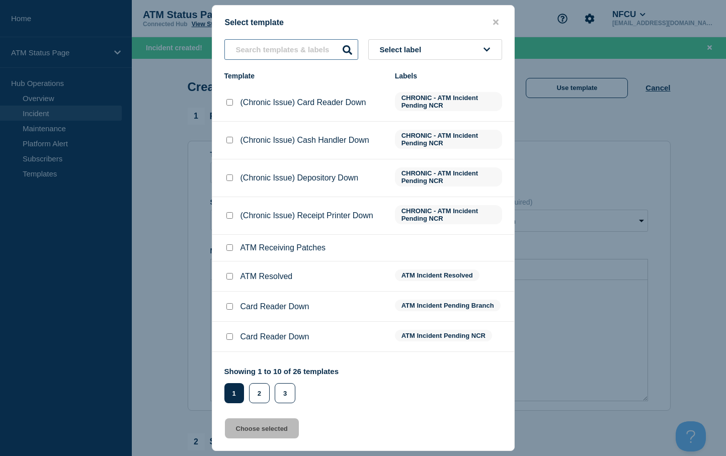
click at [264, 48] on input "text" at bounding box center [291, 49] width 134 height 21
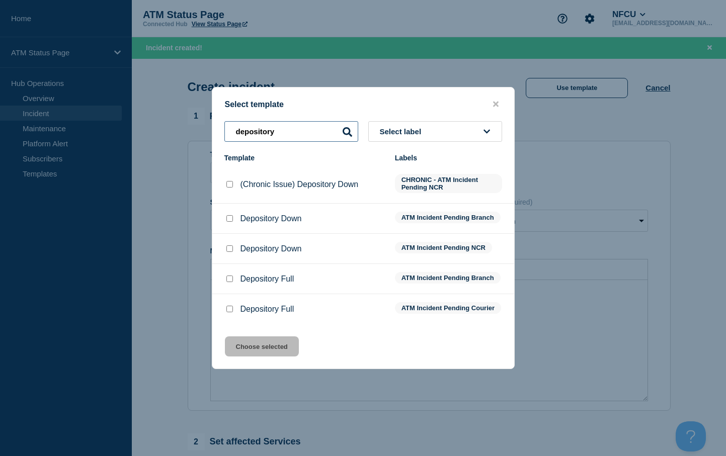
type input "depository"
click at [230, 217] on input "Depository Down checkbox" at bounding box center [229, 218] width 7 height 7
checkbox input "true"
click at [264, 354] on button "Choose selected" at bounding box center [262, 347] width 74 height 20
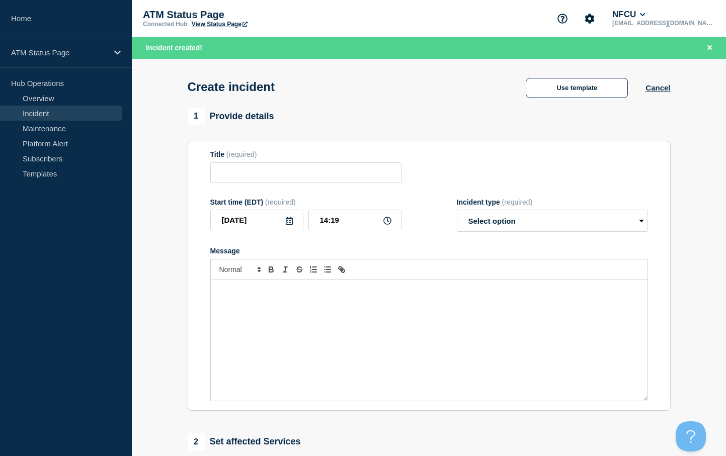
type input "Depository Down"
select select "identified"
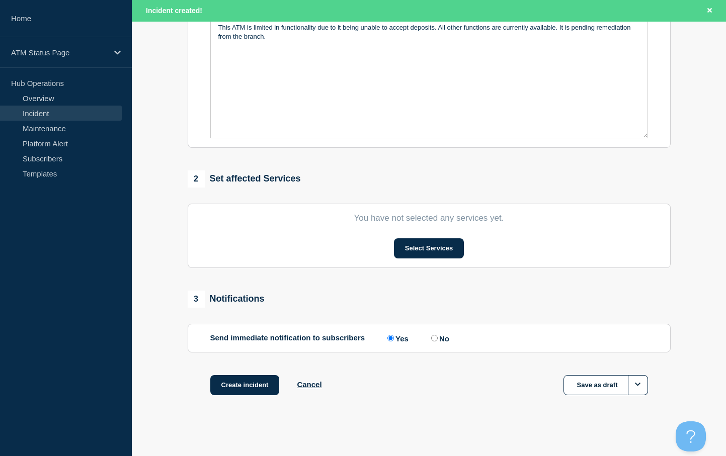
scroll to position [270, 0]
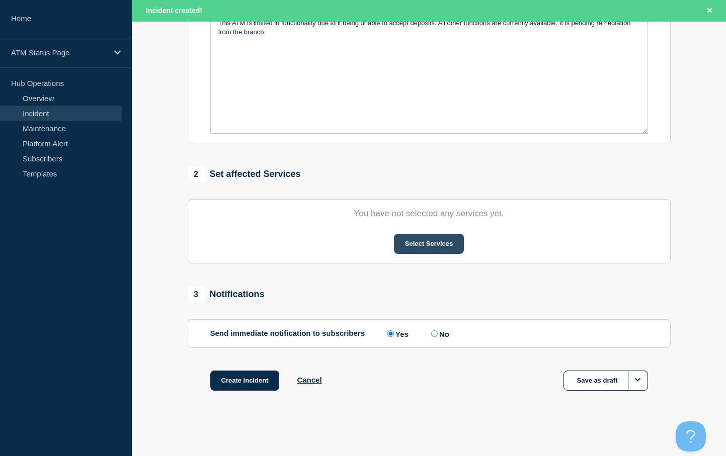
click at [412, 250] on button "Select Services" at bounding box center [429, 244] width 70 height 20
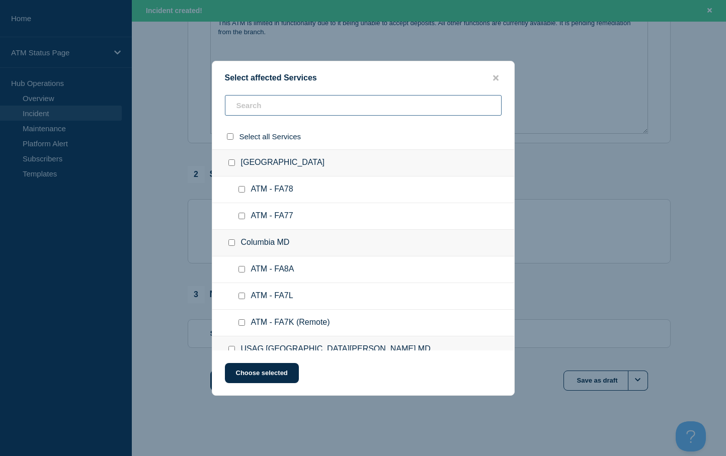
click at [244, 107] on input "text" at bounding box center [363, 105] width 277 height 21
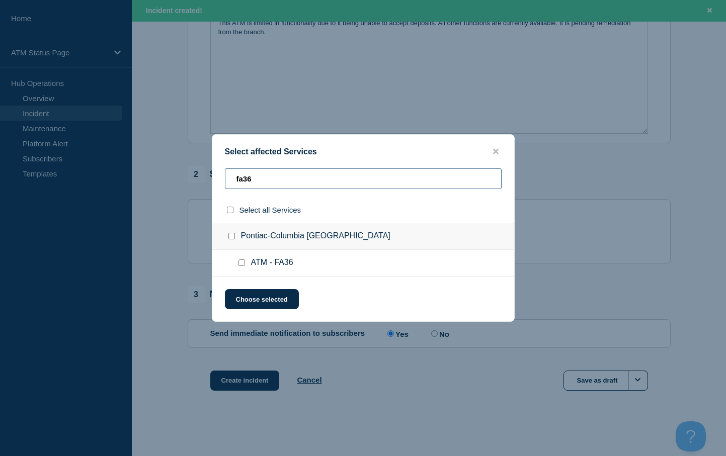
type input "fa36"
click at [241, 264] on input "ATM - FA36 checkbox" at bounding box center [242, 263] width 7 height 7
checkbox input "true"
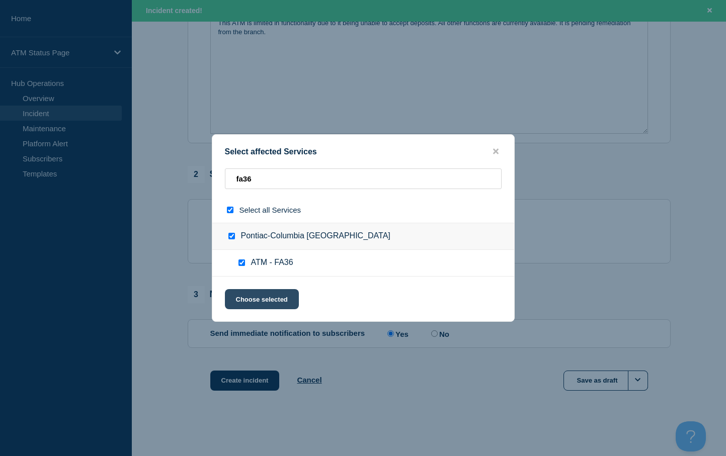
click at [245, 296] on button "Choose selected" at bounding box center [262, 299] width 74 height 20
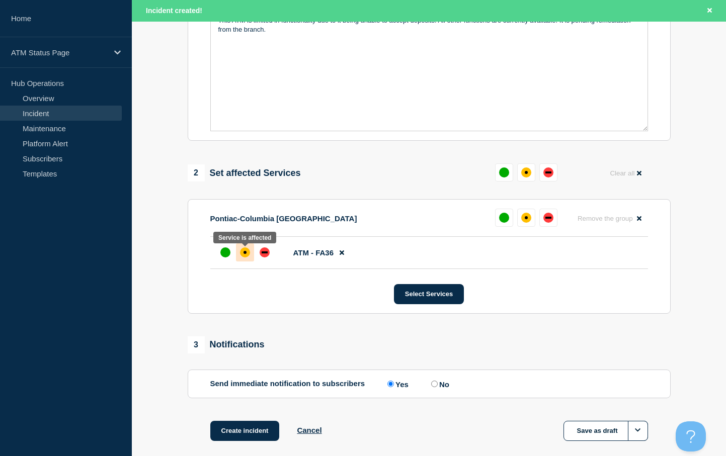
click at [246, 251] on div "affected" at bounding box center [245, 253] width 10 height 10
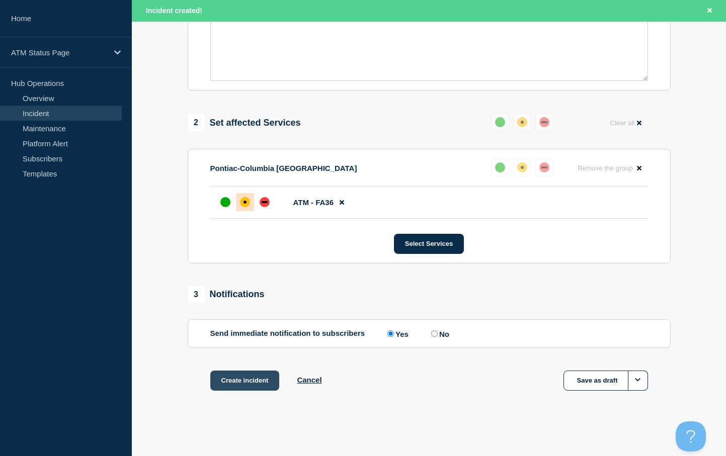
click at [243, 378] on button "Create incident" at bounding box center [244, 381] width 69 height 20
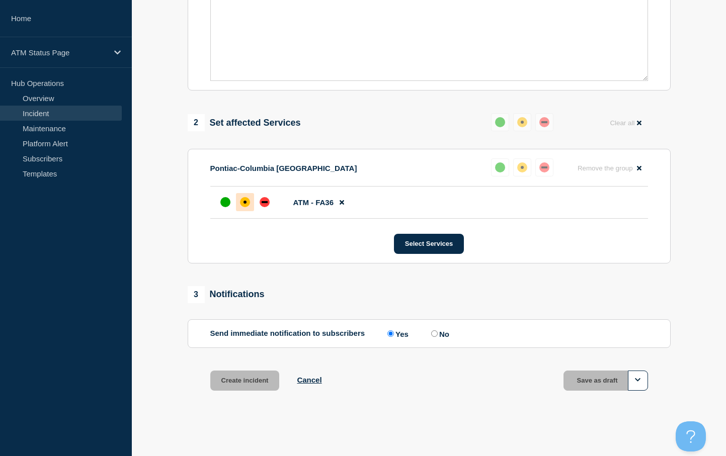
scroll to position [301, 0]
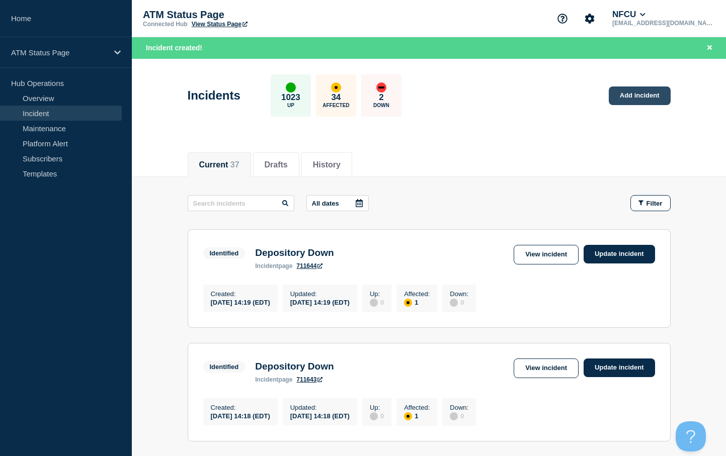
click at [624, 99] on link "Add incident" at bounding box center [640, 96] width 62 height 19
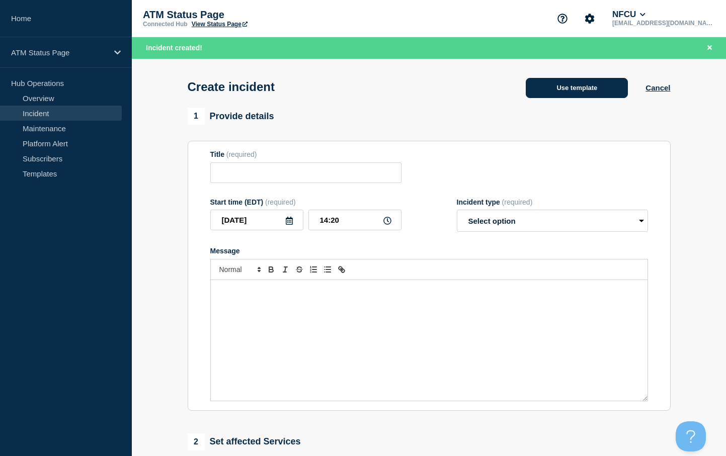
click at [548, 96] on button "Use template" at bounding box center [577, 88] width 102 height 20
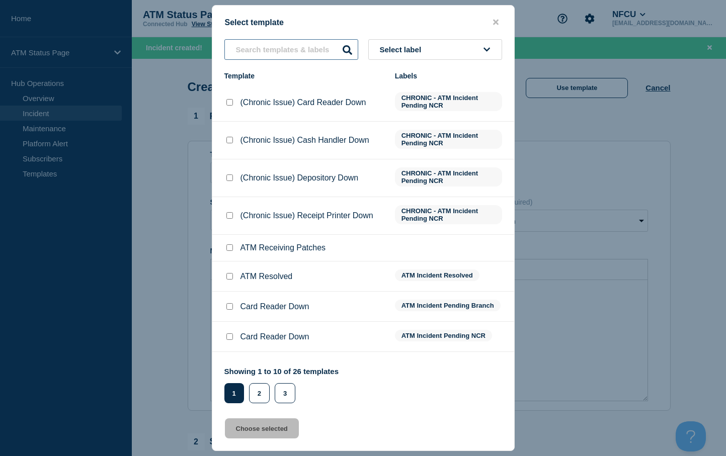
click at [259, 55] on input "text" at bounding box center [291, 49] width 134 height 21
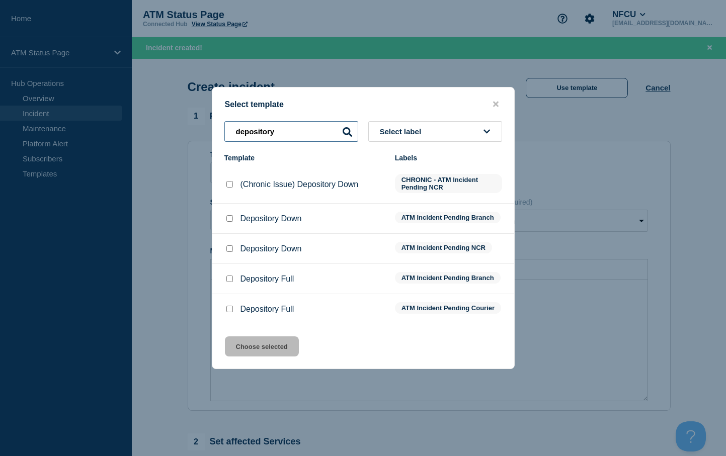
type input "depository"
click at [231, 220] on div at bounding box center [229, 219] width 10 height 10
click at [226, 218] on input "Depository Down checkbox" at bounding box center [229, 218] width 7 height 7
checkbox input "true"
click at [260, 356] on button "Choose selected" at bounding box center [262, 347] width 74 height 20
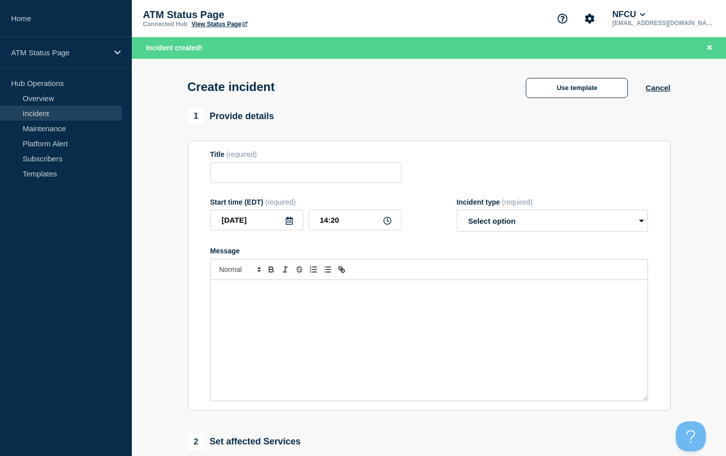
type input "Depository Down"
select select "identified"
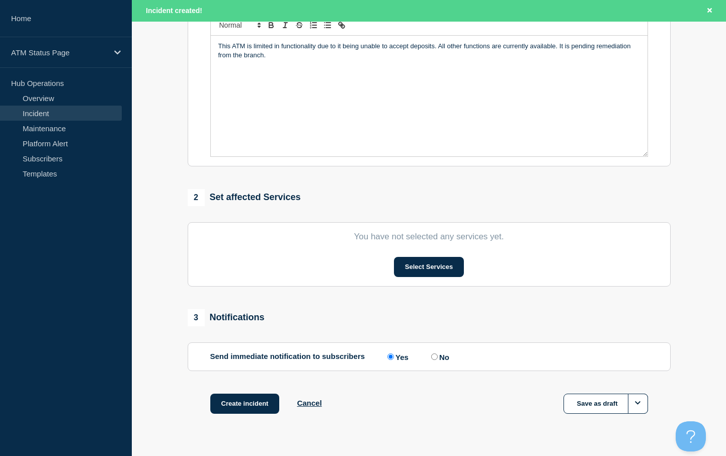
scroll to position [252, 0]
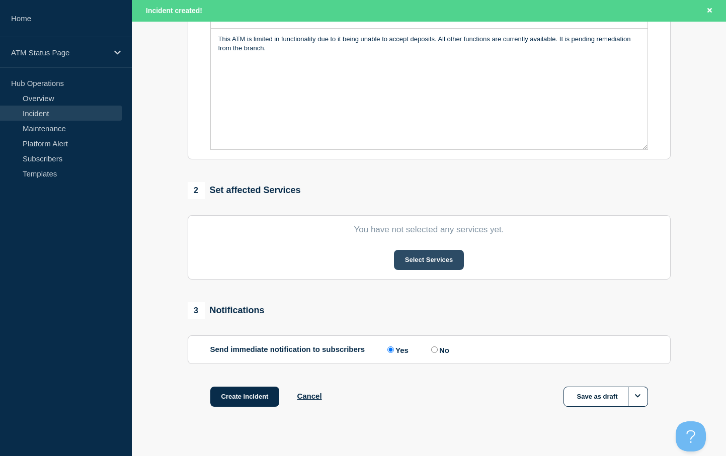
click at [418, 264] on button "Select Services" at bounding box center [429, 260] width 70 height 20
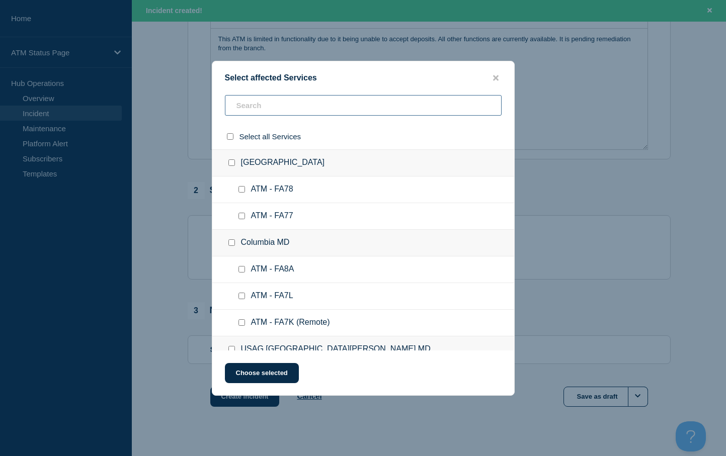
click at [243, 107] on input "text" at bounding box center [363, 105] width 277 height 21
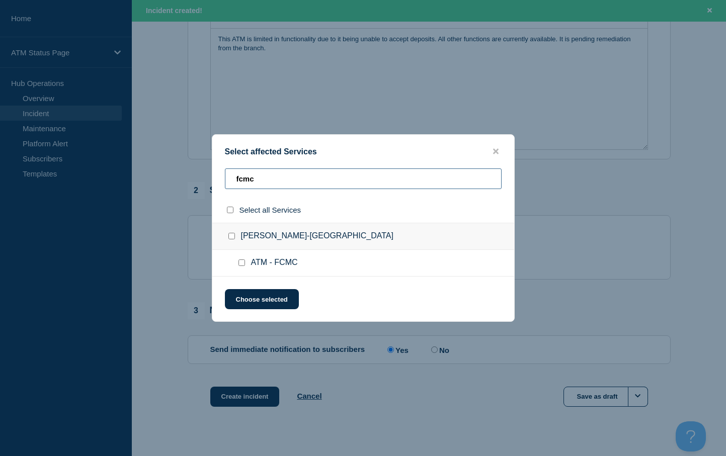
type input "fcmc"
click at [241, 264] on input "ATM - FCMC checkbox" at bounding box center [242, 263] width 7 height 7
checkbox input "true"
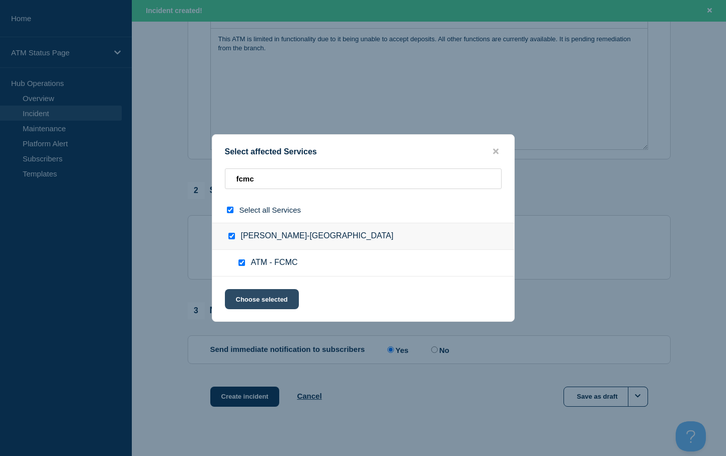
click at [252, 301] on button "Choose selected" at bounding box center [262, 299] width 74 height 20
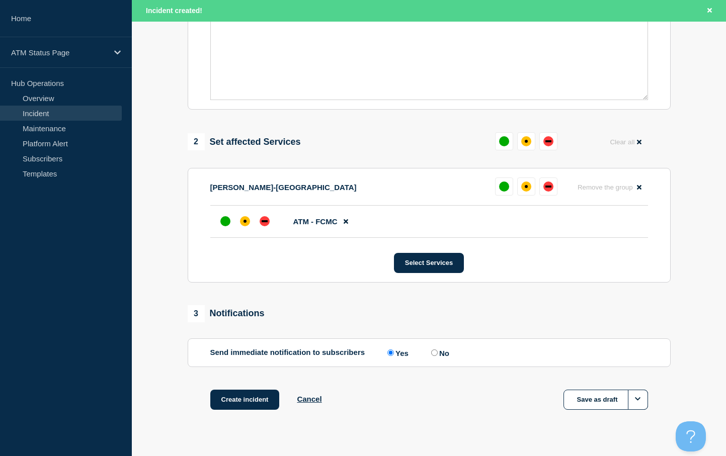
scroll to position [302, 0]
click at [244, 222] on div "affected" at bounding box center [245, 220] width 3 height 3
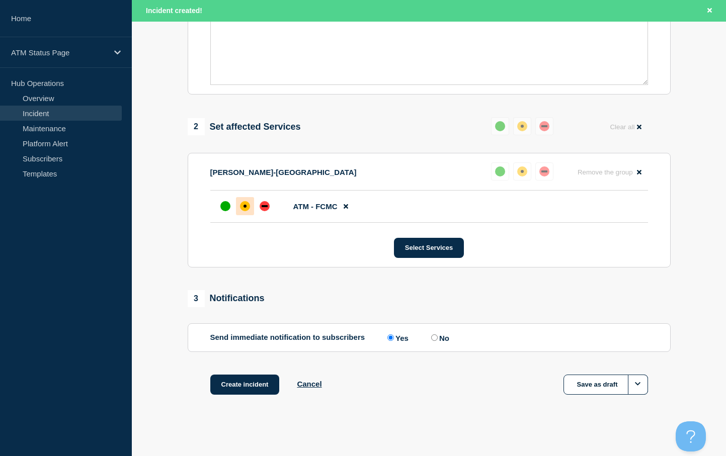
scroll to position [323, 0]
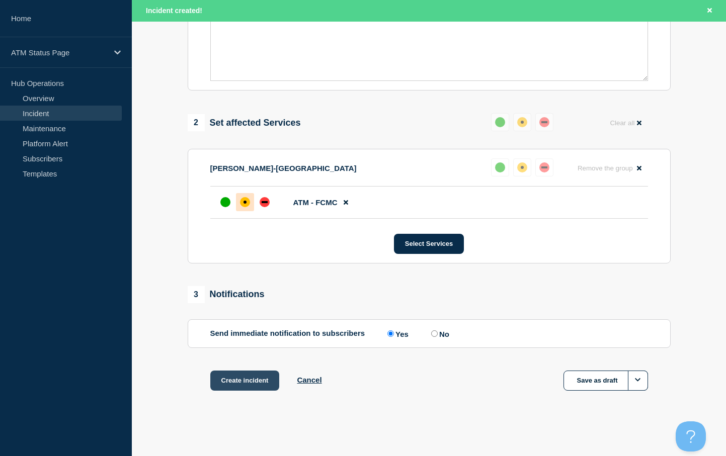
click at [239, 384] on button "Create incident" at bounding box center [244, 381] width 69 height 20
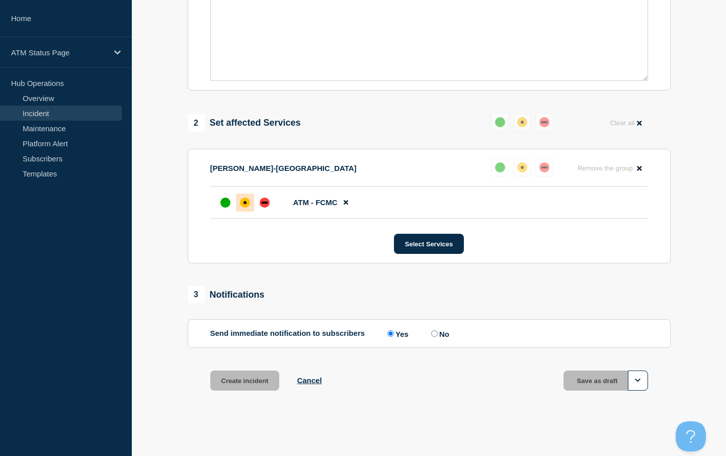
scroll to position [301, 0]
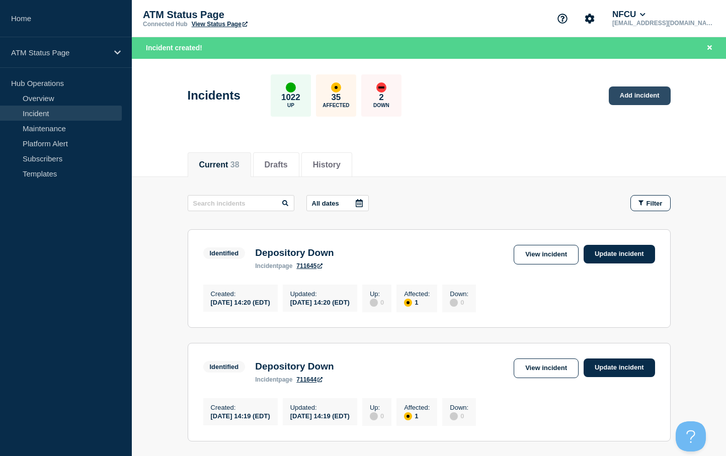
click at [625, 92] on link "Add incident" at bounding box center [640, 96] width 62 height 19
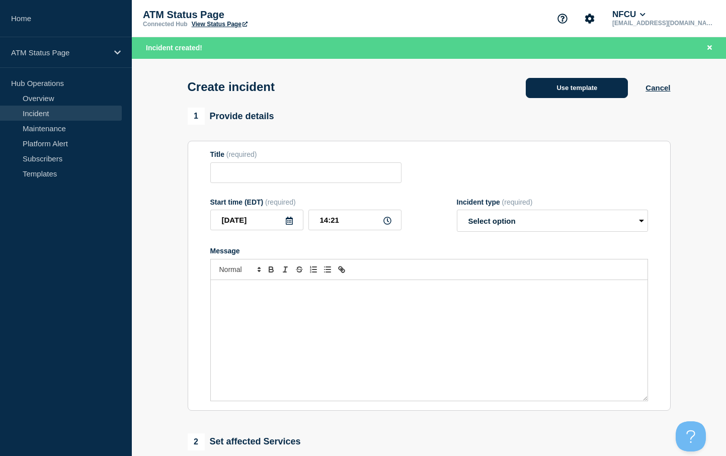
click at [560, 85] on button "Use template" at bounding box center [577, 88] width 102 height 20
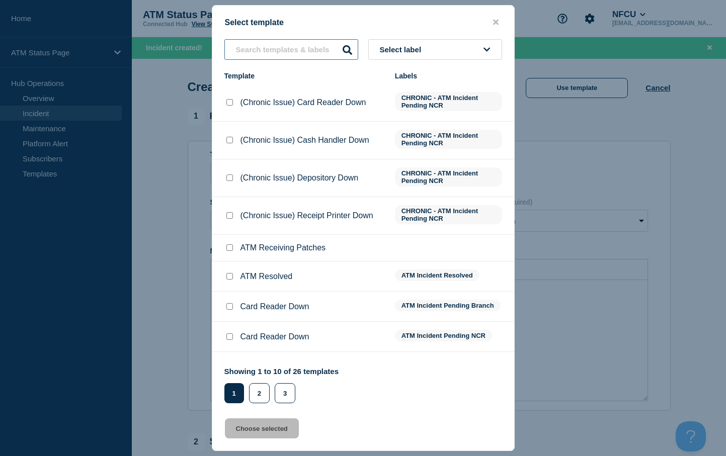
click at [271, 47] on input "text" at bounding box center [291, 49] width 134 height 21
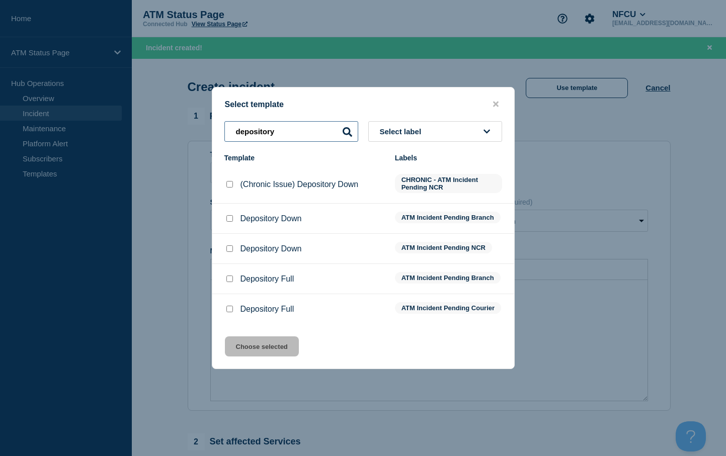
type input "depository"
click at [230, 247] on input "Depository Down checkbox" at bounding box center [229, 249] width 7 height 7
checkbox input "true"
click at [265, 355] on button "Choose selected" at bounding box center [262, 347] width 74 height 20
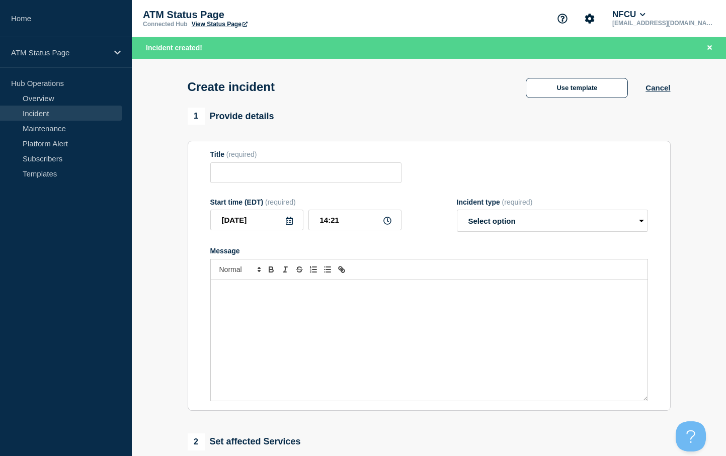
type input "Depository Down"
select select "identified"
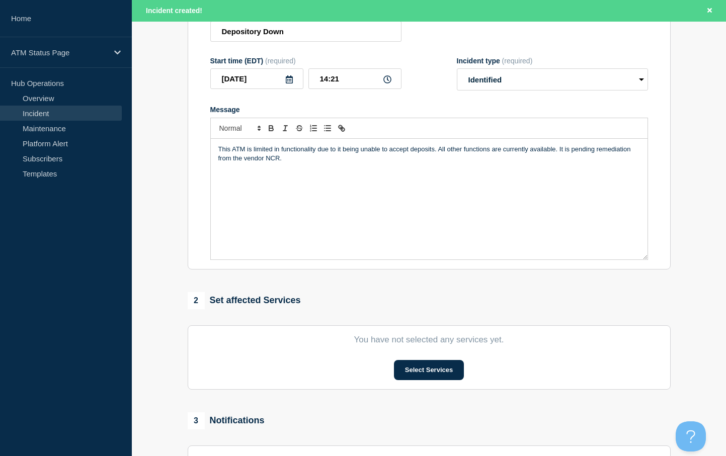
scroll to position [252, 0]
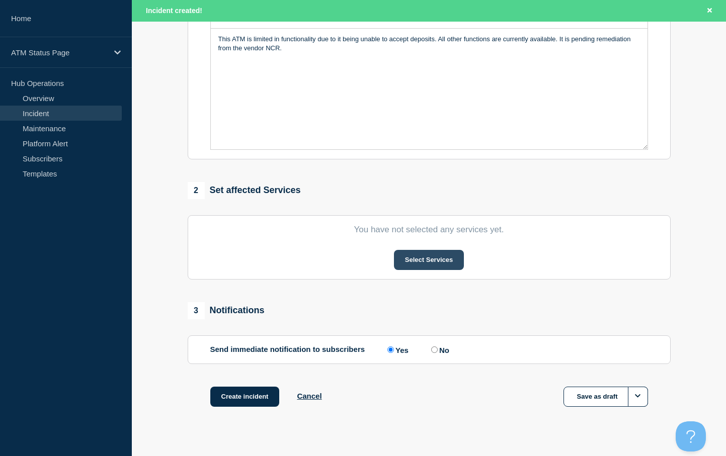
click at [426, 268] on button "Select Services" at bounding box center [429, 260] width 70 height 20
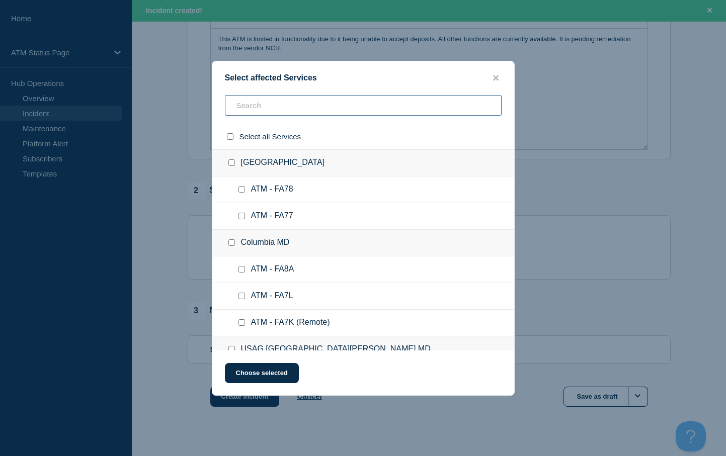
click at [250, 103] on input "text" at bounding box center [363, 105] width 277 height 21
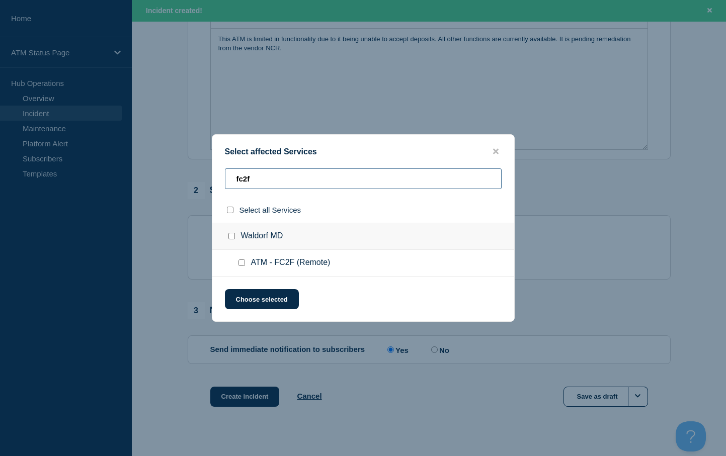
type input "fc2f"
click at [241, 265] on input "ATM - FC2F (Remote) checkbox" at bounding box center [242, 263] width 7 height 7
checkbox input "true"
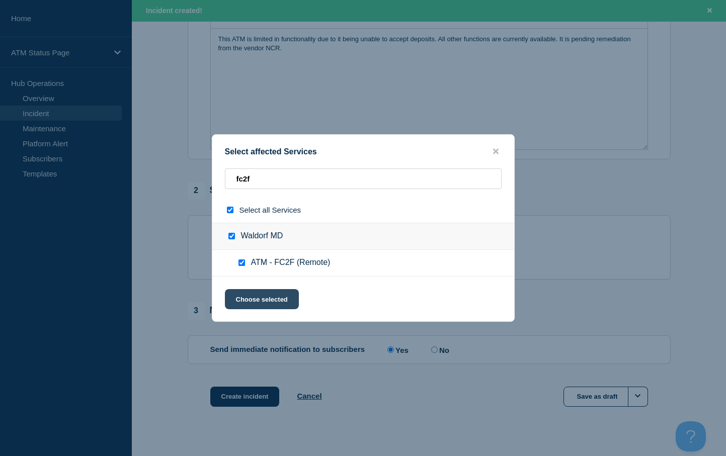
click at [248, 298] on button "Choose selected" at bounding box center [262, 299] width 74 height 20
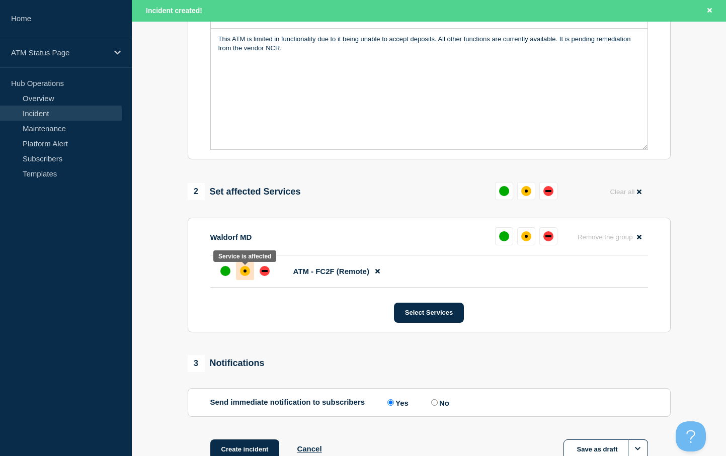
click at [245, 276] on div "affected" at bounding box center [245, 271] width 10 height 10
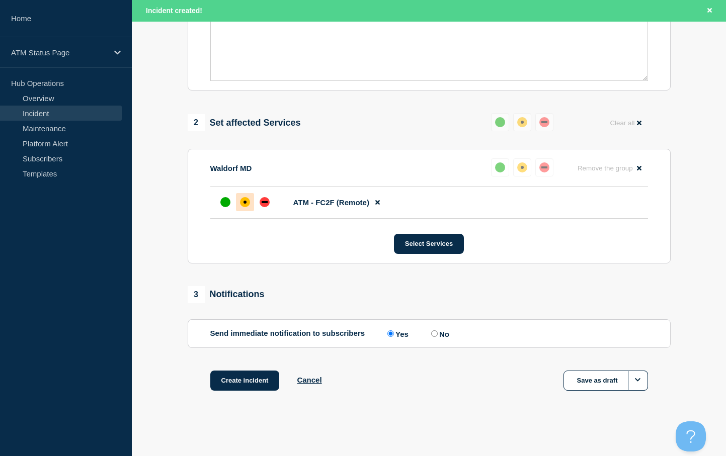
scroll to position [323, 0]
click at [243, 381] on button "Create incident" at bounding box center [244, 381] width 69 height 20
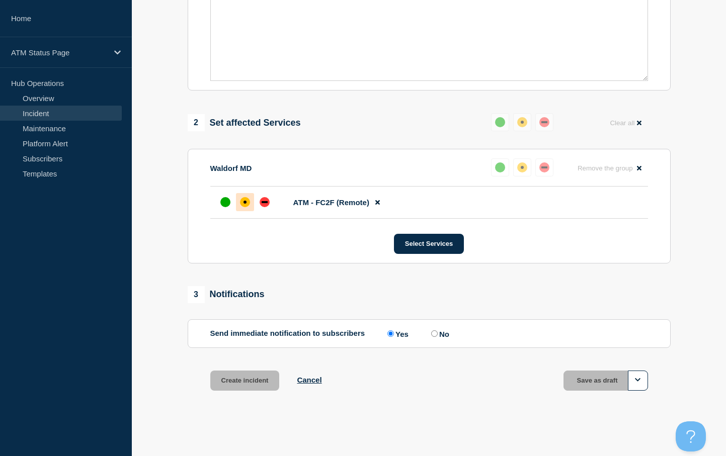
scroll to position [301, 0]
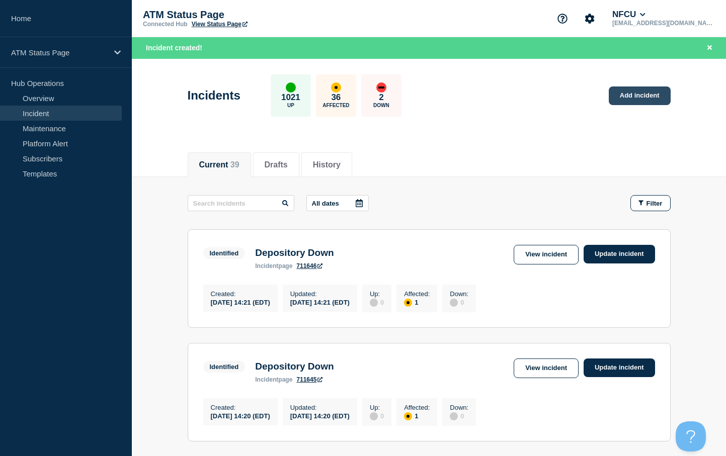
click at [639, 96] on link "Add incident" at bounding box center [640, 96] width 62 height 19
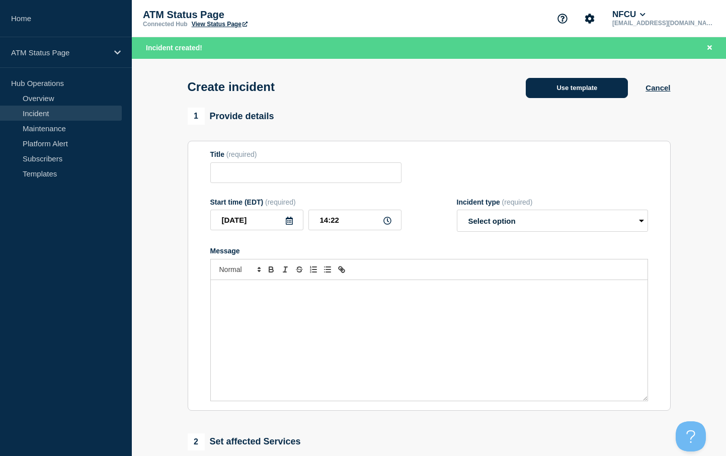
click at [572, 86] on button "Use template" at bounding box center [577, 88] width 102 height 20
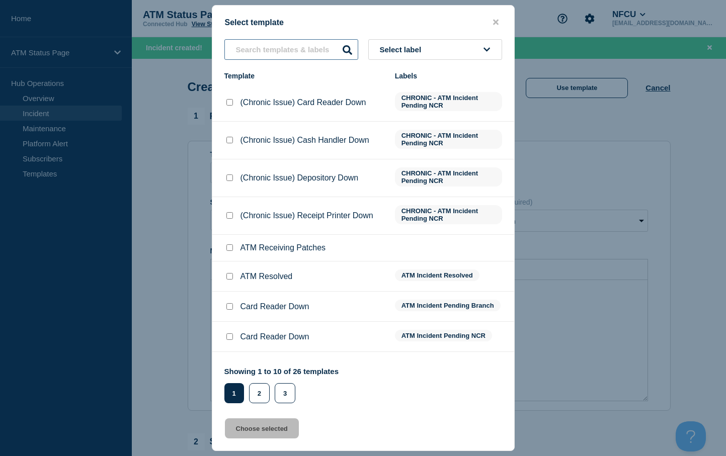
click at [261, 52] on input "text" at bounding box center [291, 49] width 134 height 21
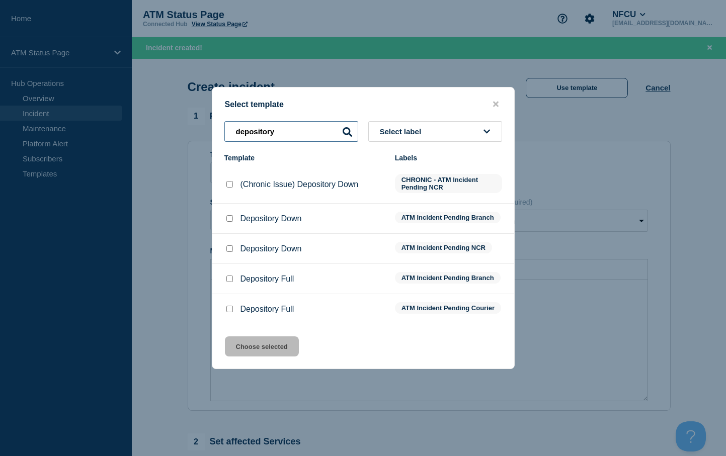
type input "depository"
click at [232, 310] on input "Depository Full checkbox" at bounding box center [229, 309] width 7 height 7
checkbox input "true"
click at [279, 356] on button "Choose selected" at bounding box center [262, 347] width 74 height 20
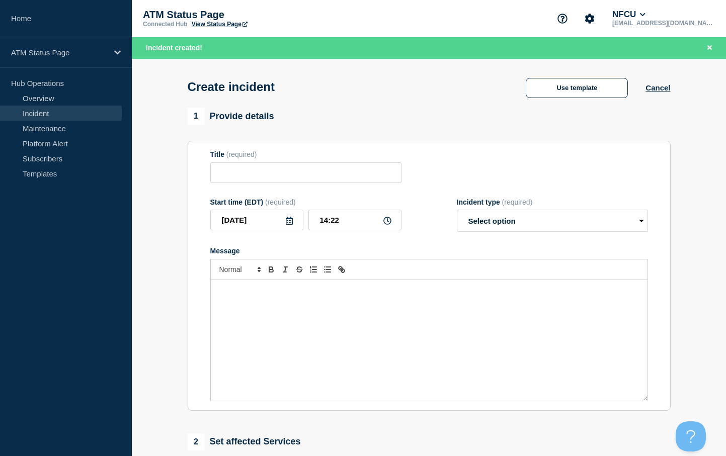
type input "Depository Full"
select select "identified"
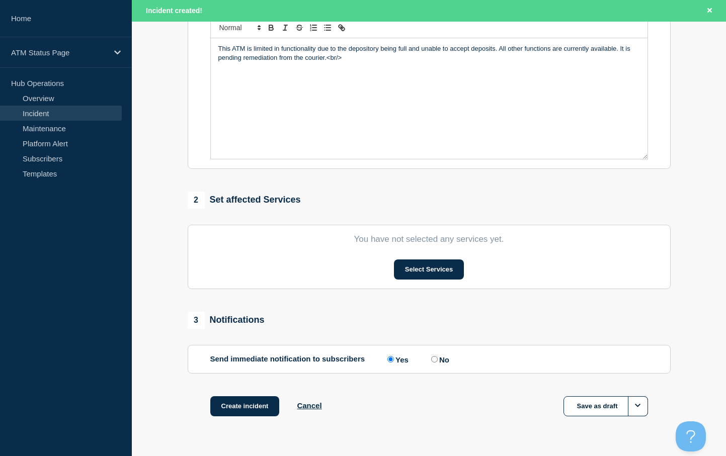
scroll to position [270, 0]
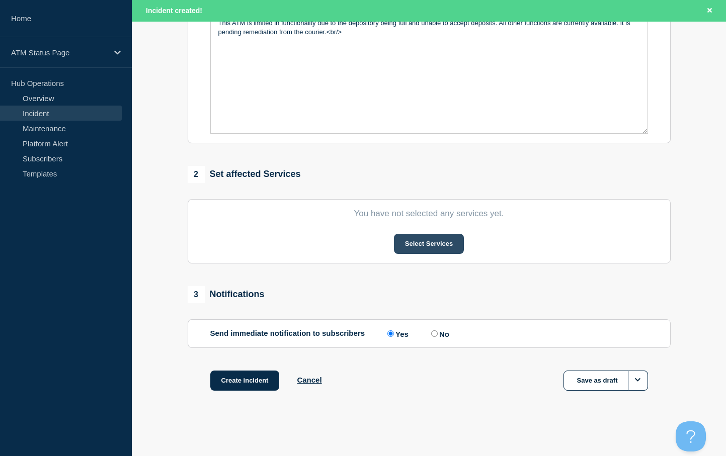
click at [417, 242] on button "Select Services" at bounding box center [429, 244] width 70 height 20
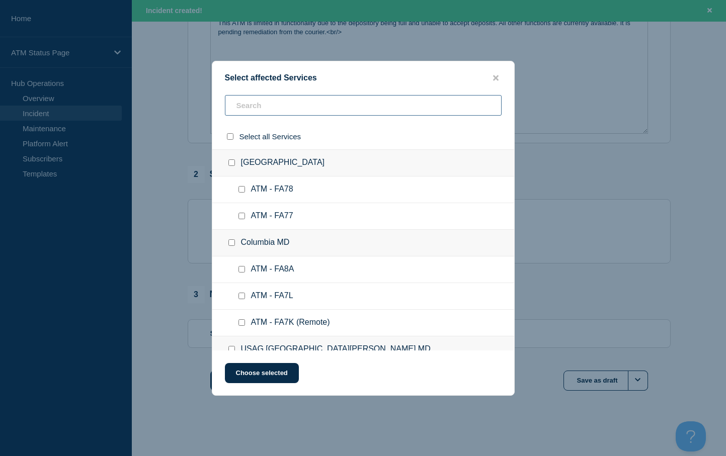
click at [238, 99] on input "text" at bounding box center [363, 105] width 277 height 21
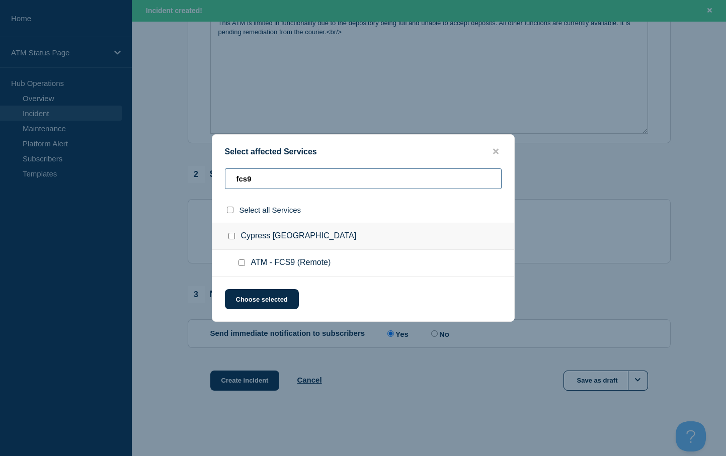
type input "fcs9"
click at [243, 264] on input "ATM - FCS9 (Remote) checkbox" at bounding box center [242, 263] width 7 height 7
checkbox input "true"
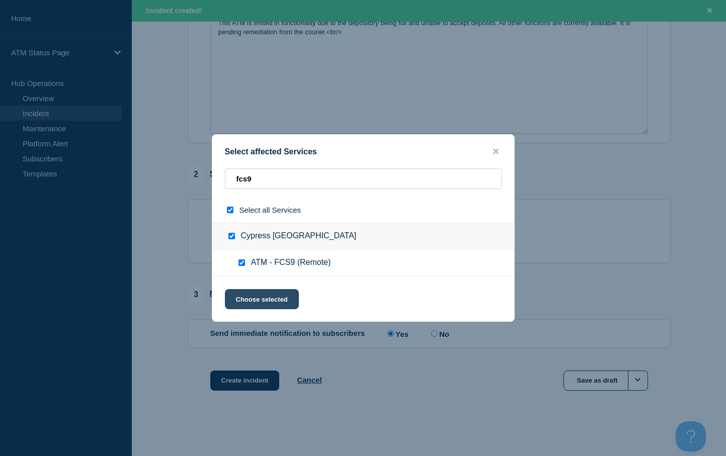
click at [249, 301] on button "Choose selected" at bounding box center [262, 299] width 74 height 20
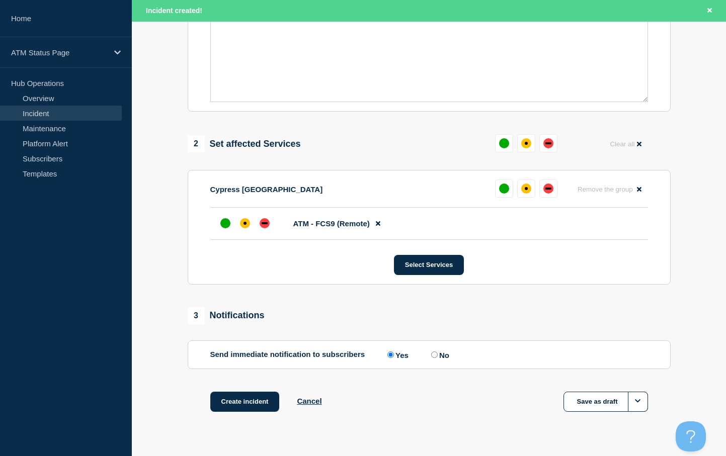
scroll to position [323, 0]
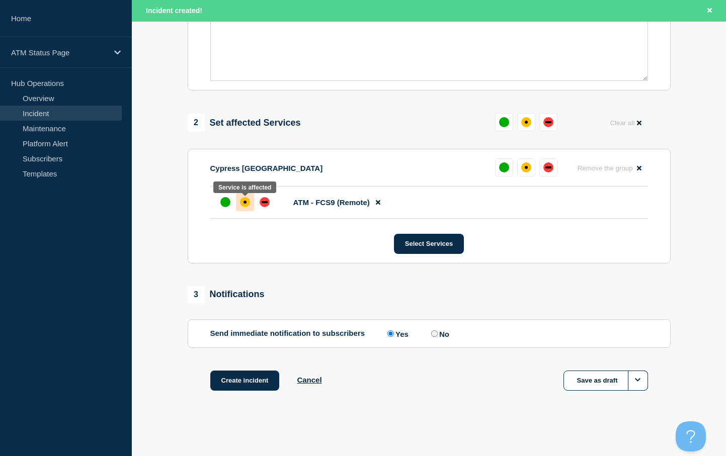
click at [243, 203] on div "affected" at bounding box center [245, 202] width 10 height 10
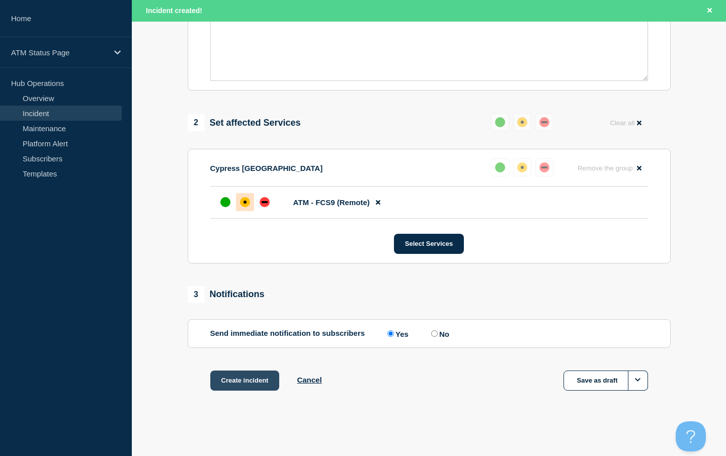
click at [236, 377] on button "Create incident" at bounding box center [244, 381] width 69 height 20
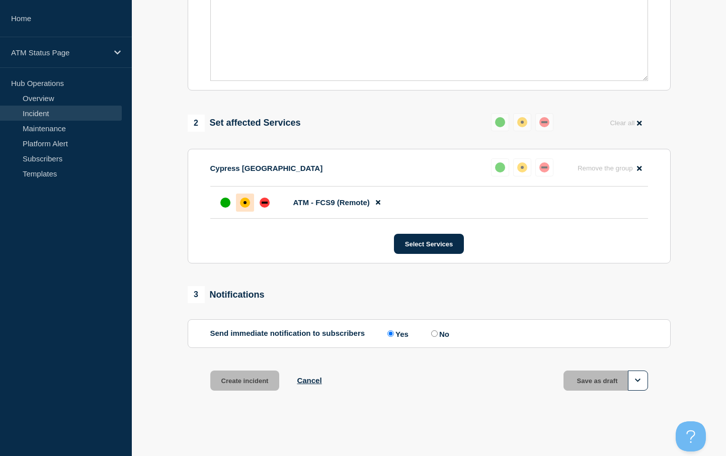
scroll to position [301, 0]
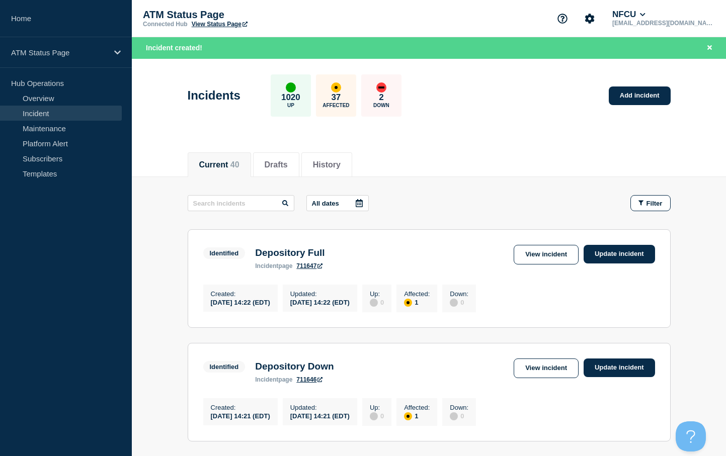
click at [655, 198] on button "Filter" at bounding box center [651, 203] width 40 height 16
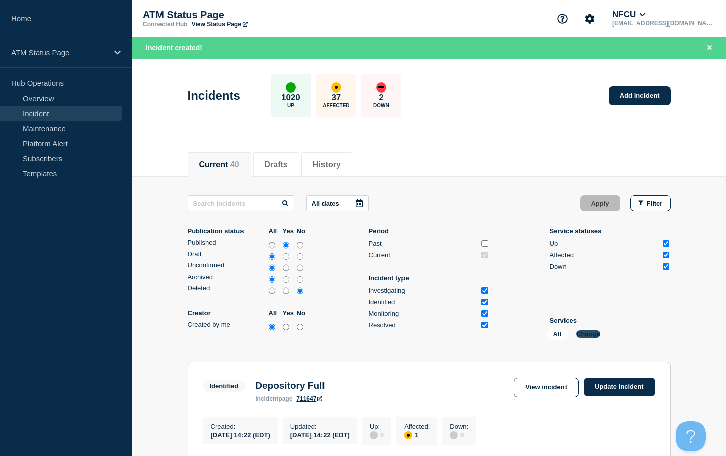
click at [585, 332] on button "Change" at bounding box center [588, 335] width 24 height 8
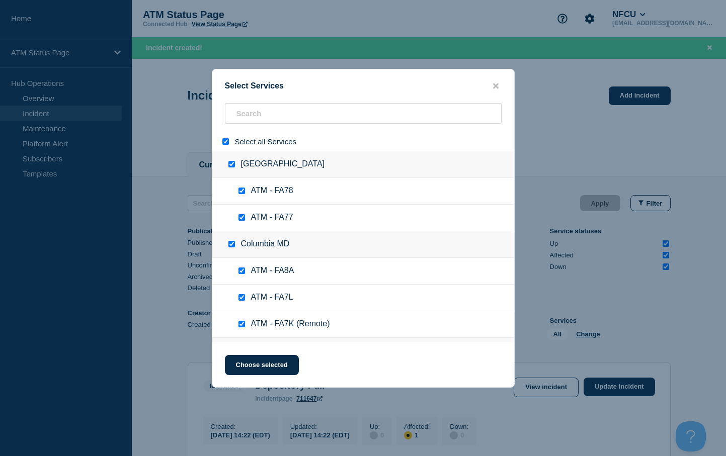
click at [225, 144] on input "select all" at bounding box center [225, 141] width 7 height 7
checkbox input "false"
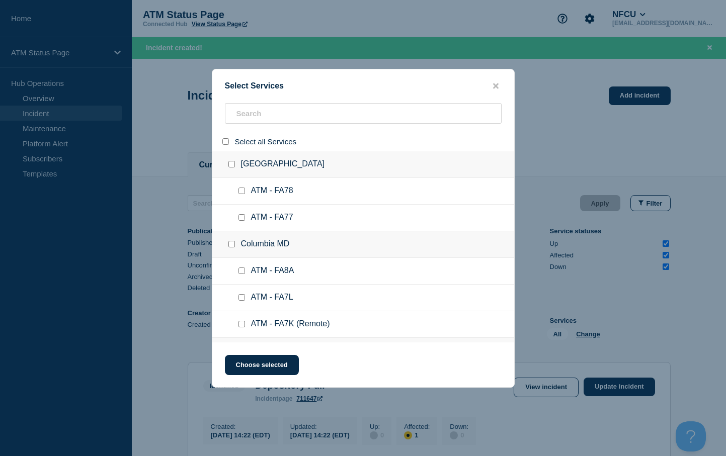
checkbox input "false"
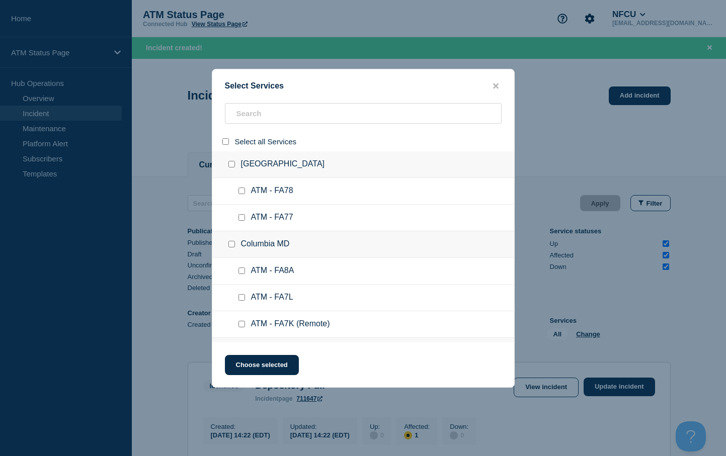
checkbox input "false"
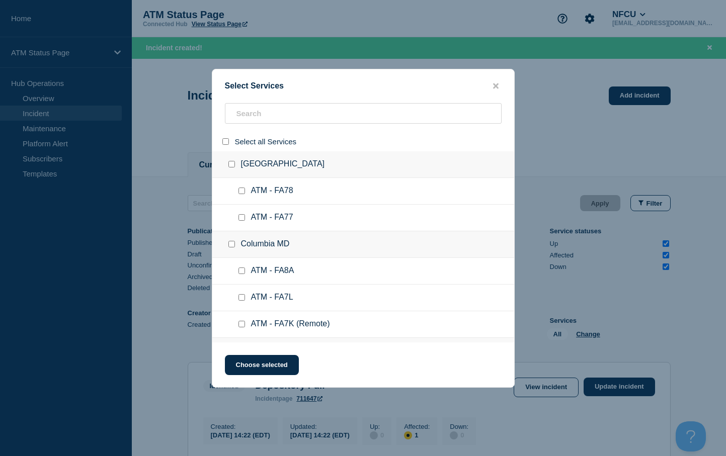
checkbox input "false"
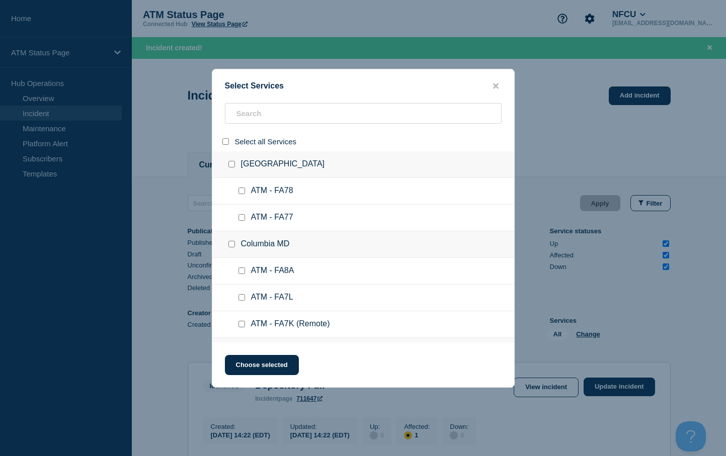
checkbox input "false"
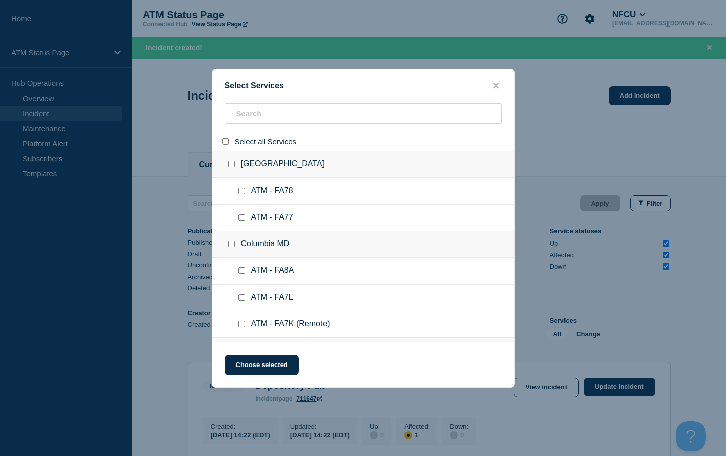
checkbox input "false"
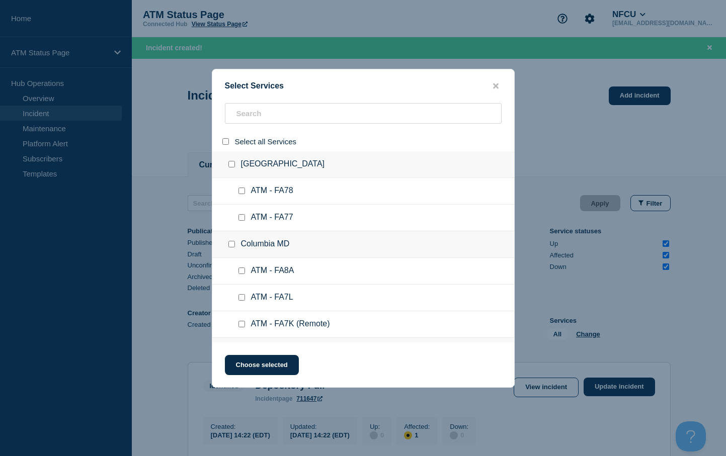
checkbox input "false"
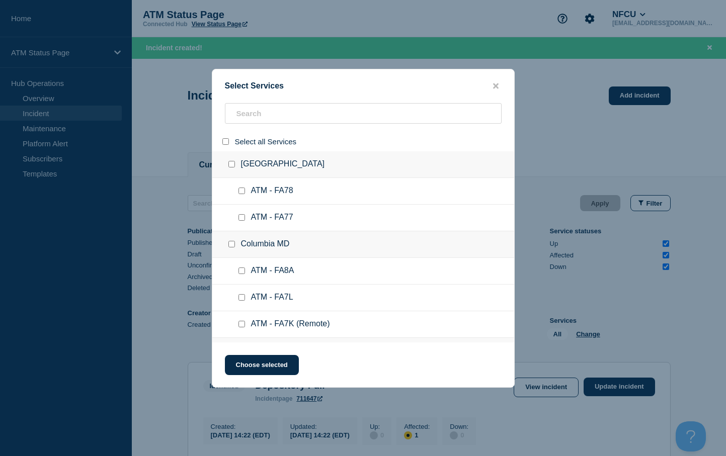
checkbox input "false"
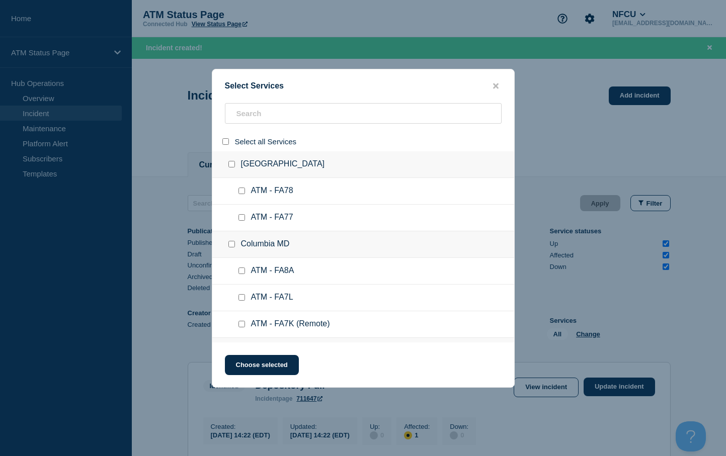
checkbox input "false"
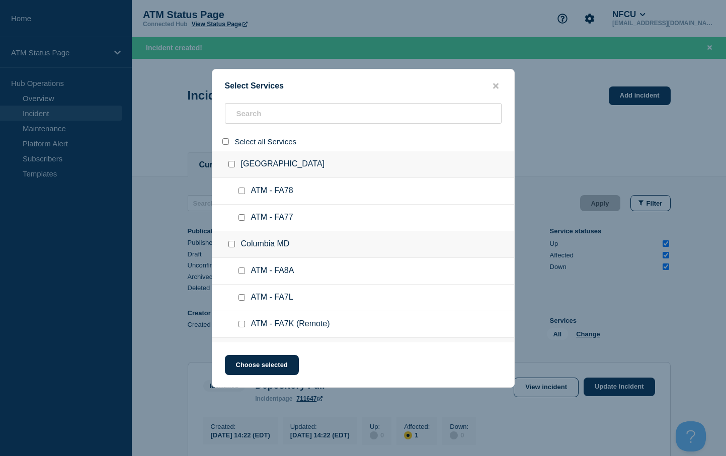
checkbox input "false"
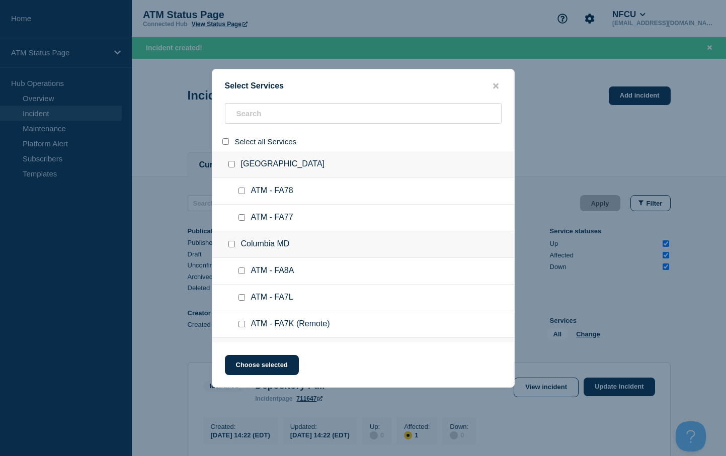
checkbox input "false"
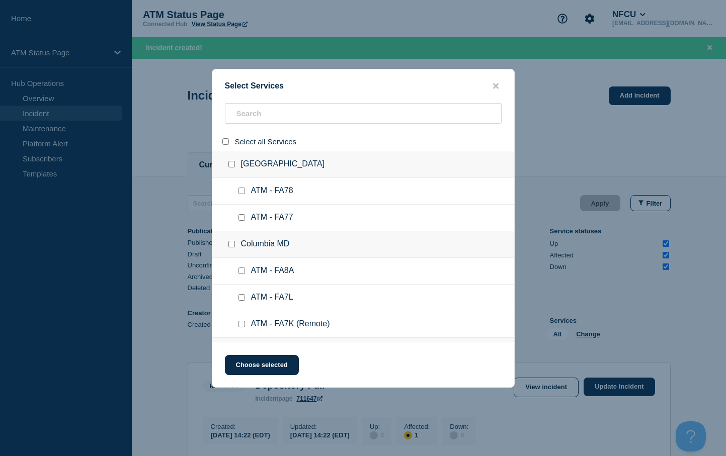
checkbox input "false"
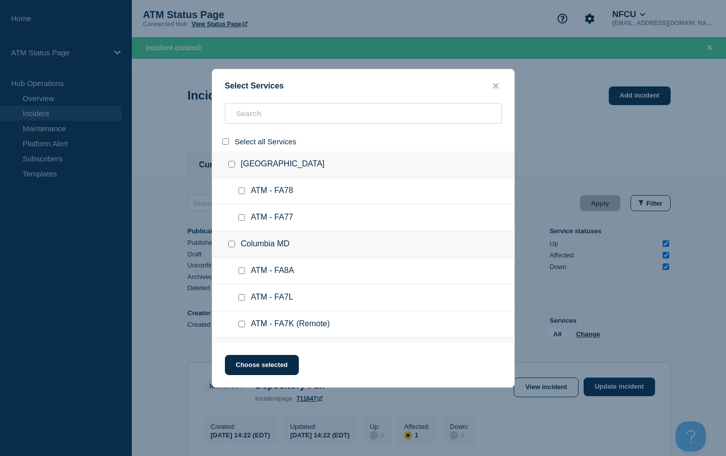
checkbox input "false"
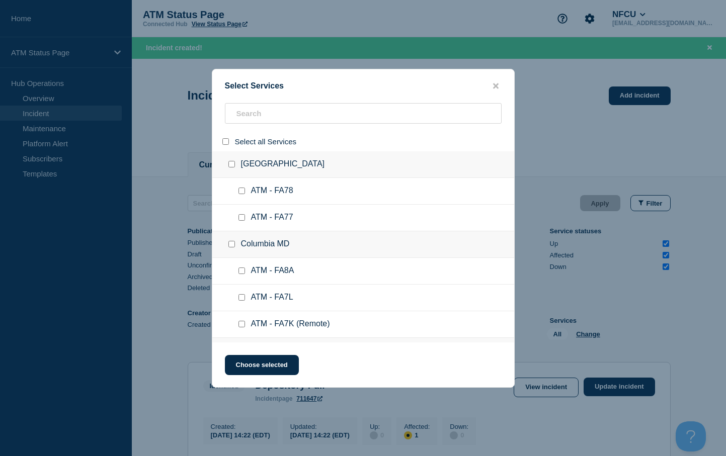
checkbox input "false"
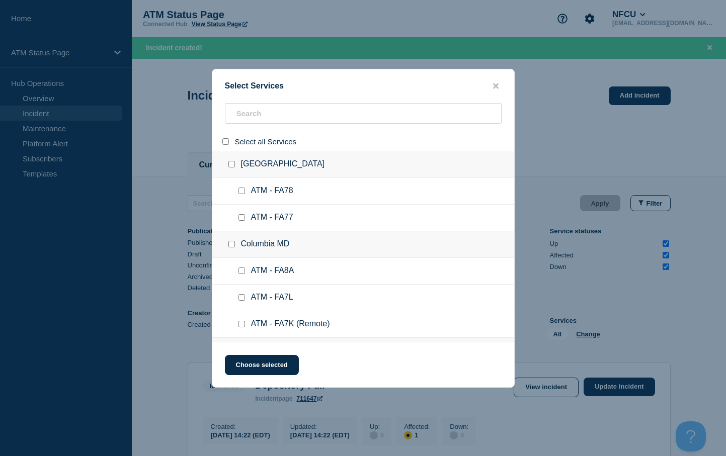
checkbox input "false"
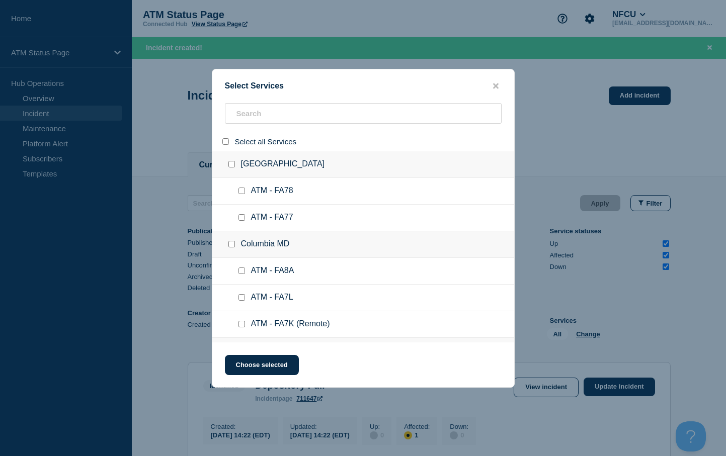
checkbox input "false"
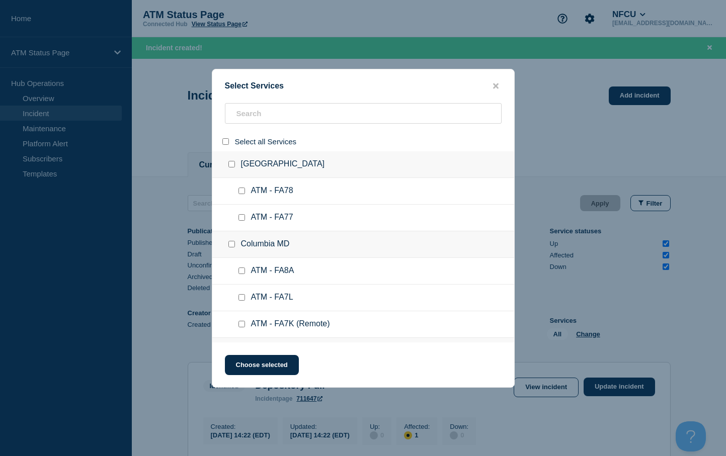
checkbox input "false"
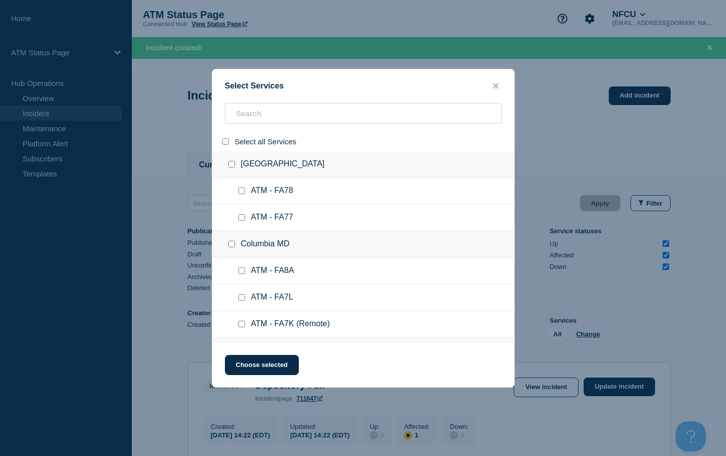
checkbox input "false"
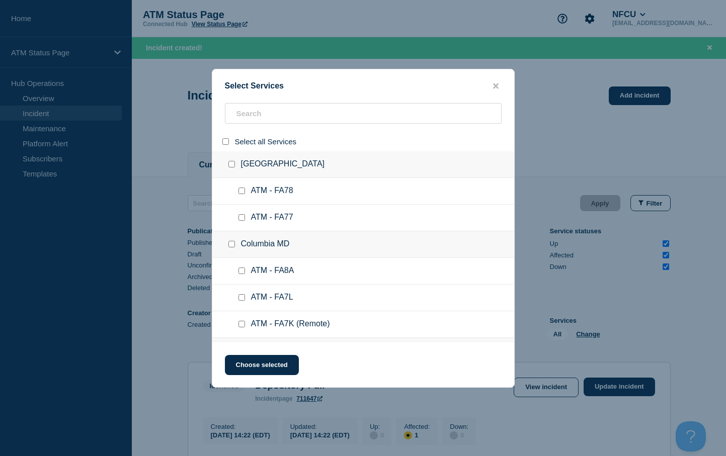
checkbox input "false"
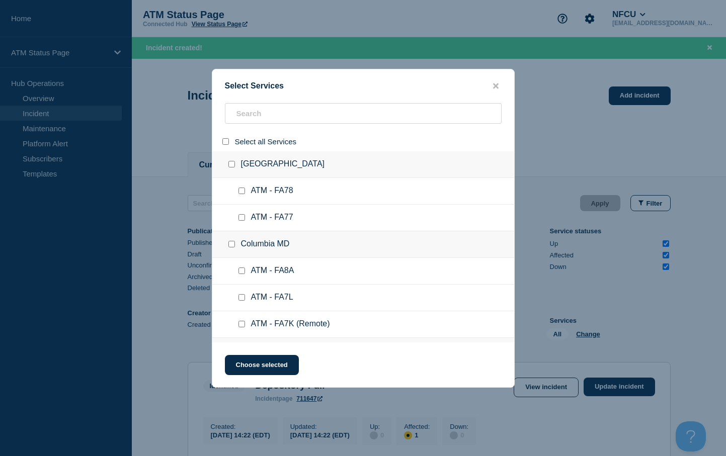
checkbox input "false"
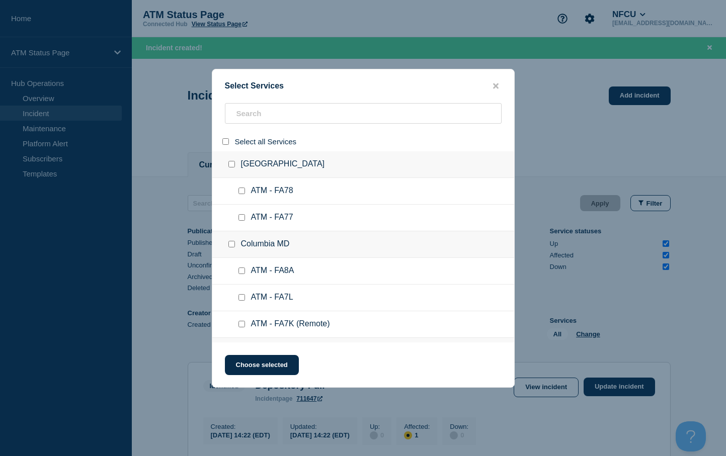
checkbox input "false"
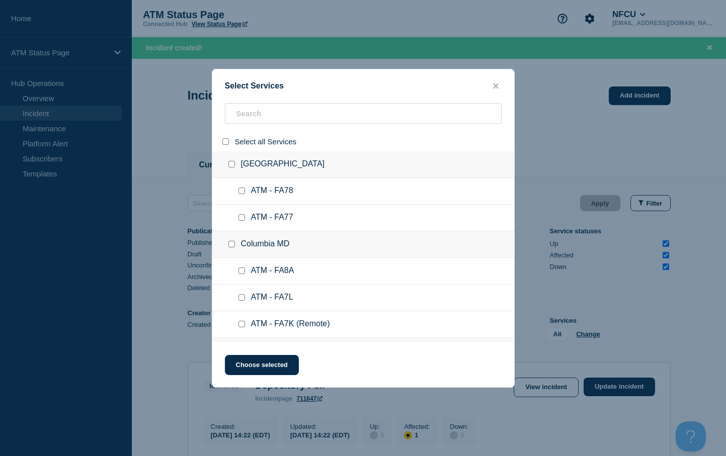
checkbox input "false"
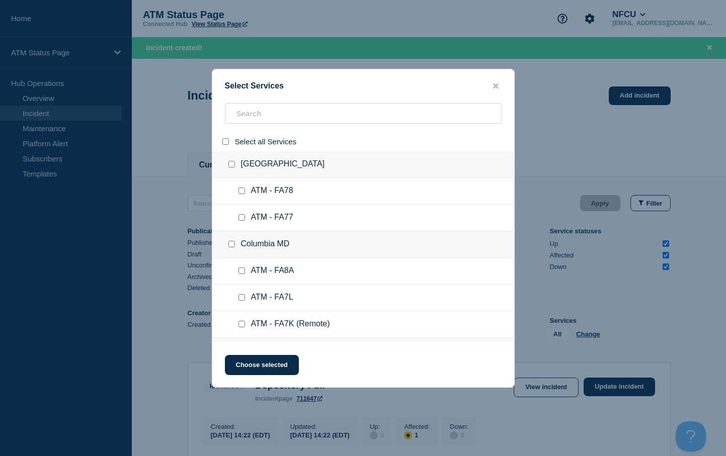
checkbox input "false"
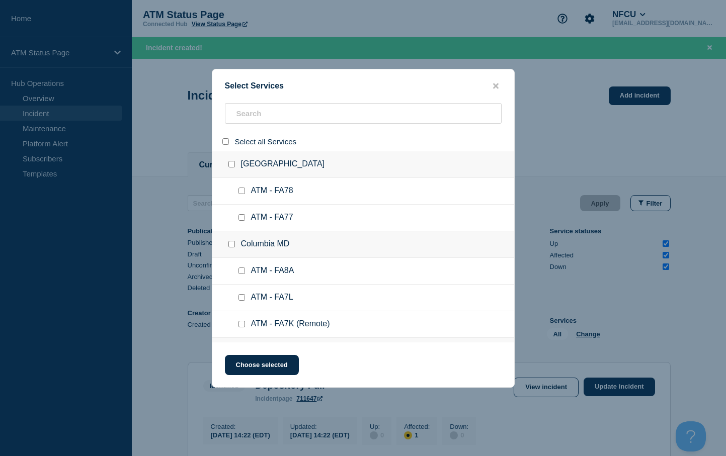
checkbox input "false"
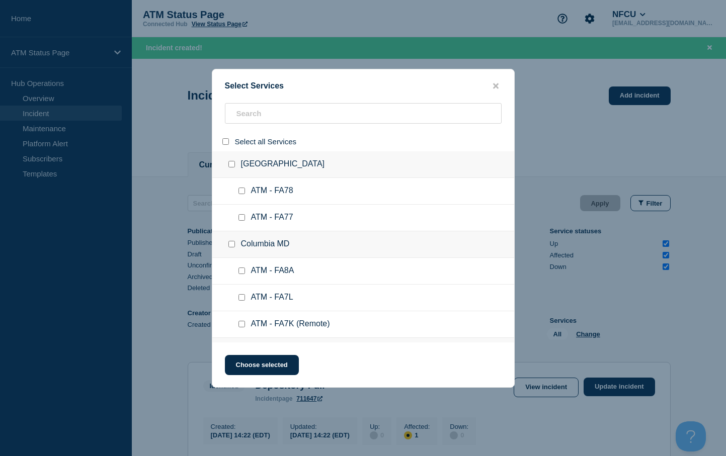
checkbox input "false"
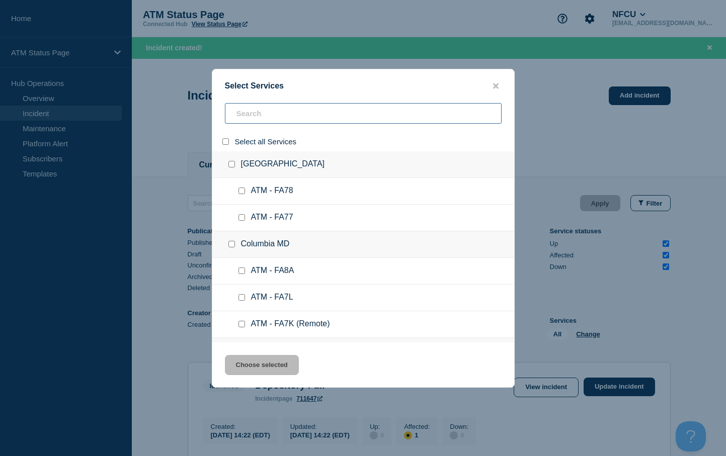
click at [241, 116] on input "search" at bounding box center [363, 113] width 277 height 21
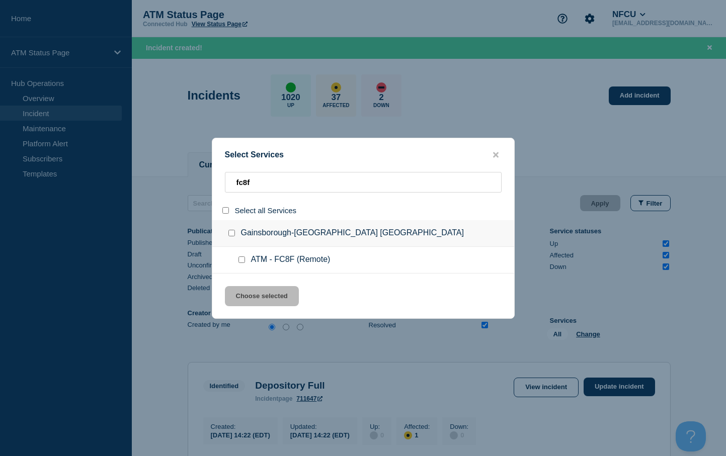
click at [243, 261] on input "service: ATM - FC8F (Remote)" at bounding box center [242, 260] width 7 height 7
click at [256, 300] on button "Choose selected" at bounding box center [262, 296] width 74 height 20
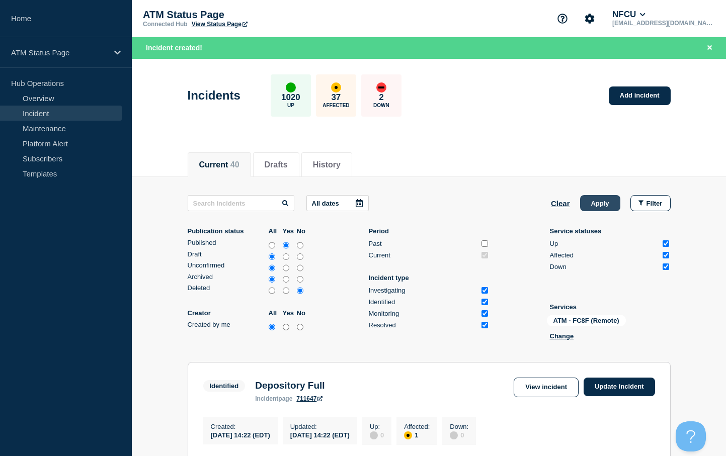
click at [597, 201] on button "Apply" at bounding box center [600, 203] width 40 height 16
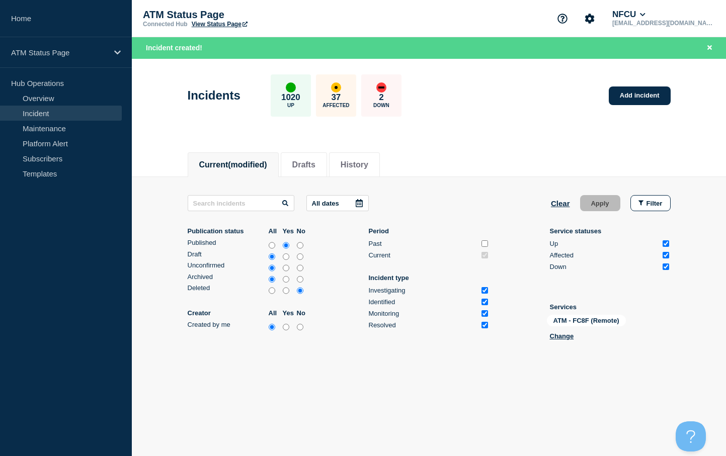
click at [640, 110] on div "Incidents 1020 Up 37 Affected 2 Down Add incident" at bounding box center [429, 91] width 506 height 61
click at [640, 95] on link "Add incident" at bounding box center [640, 96] width 62 height 19
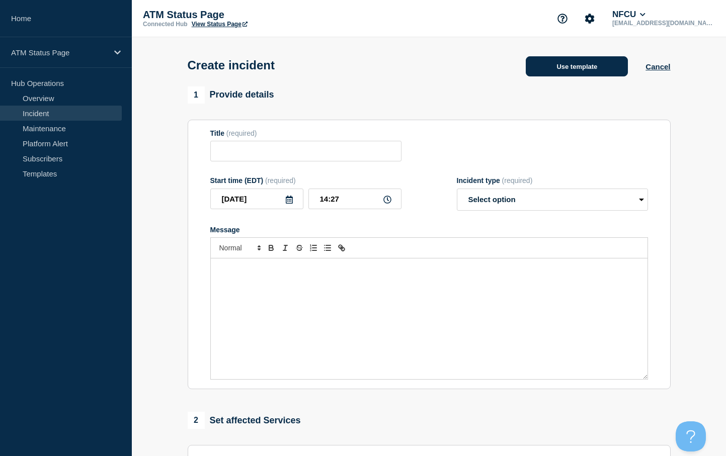
click at [590, 68] on button "Use template" at bounding box center [577, 66] width 102 height 20
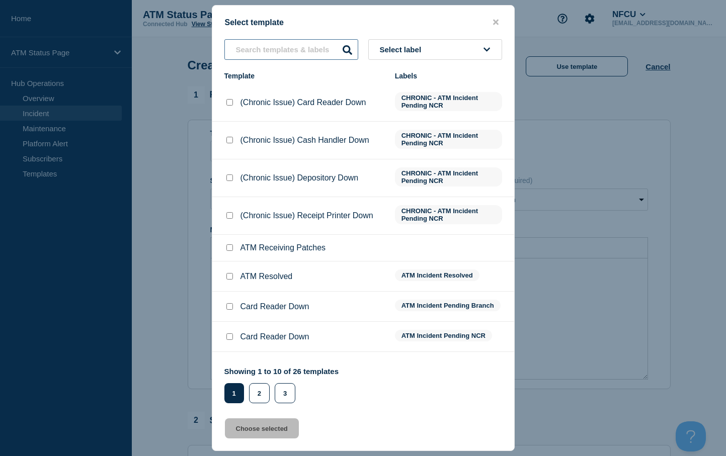
click at [267, 48] on input "text" at bounding box center [291, 49] width 134 height 21
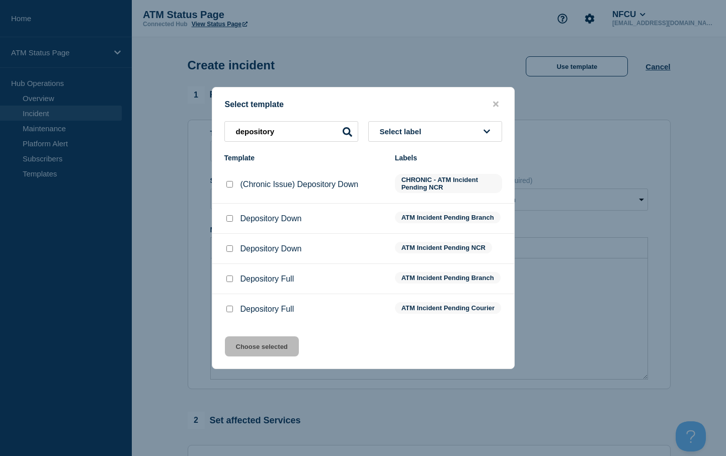
click at [231, 247] on input "Depository Down checkbox" at bounding box center [229, 249] width 7 height 7
click at [256, 355] on button "Choose selected" at bounding box center [262, 347] width 74 height 20
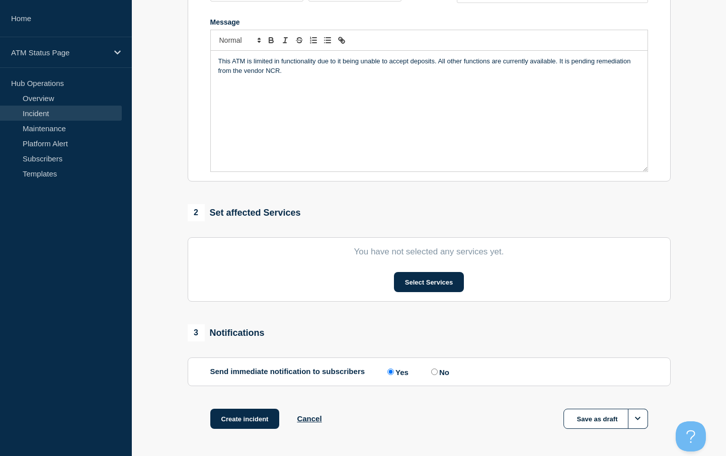
scroll to position [249, 0]
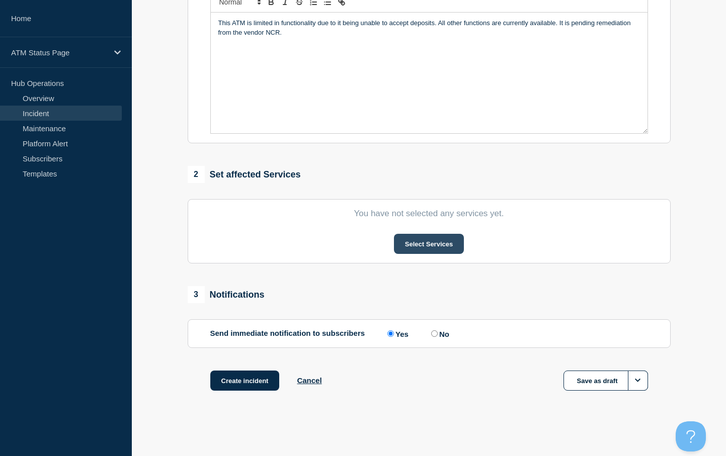
click at [419, 248] on button "Select Services" at bounding box center [429, 244] width 70 height 20
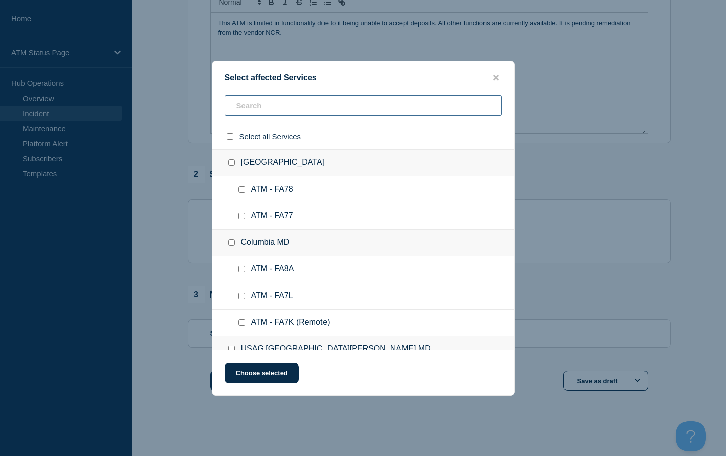
click at [242, 110] on input "text" at bounding box center [363, 105] width 277 height 21
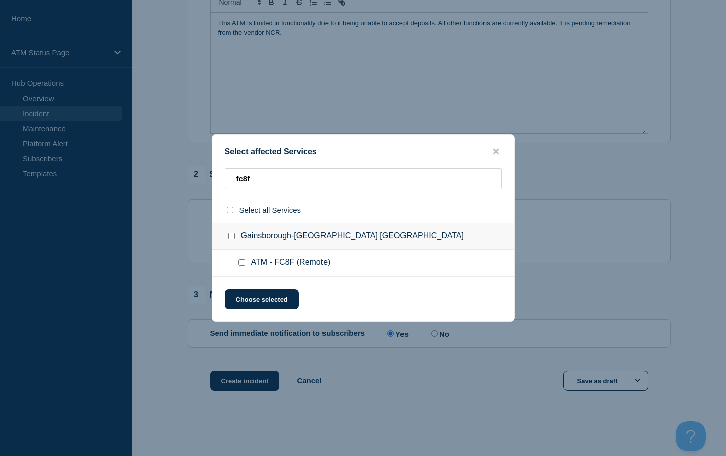
click at [243, 264] on input "ATM - FC8F (Remote) checkbox" at bounding box center [242, 263] width 7 height 7
click at [252, 305] on button "Choose selected" at bounding box center [262, 299] width 74 height 20
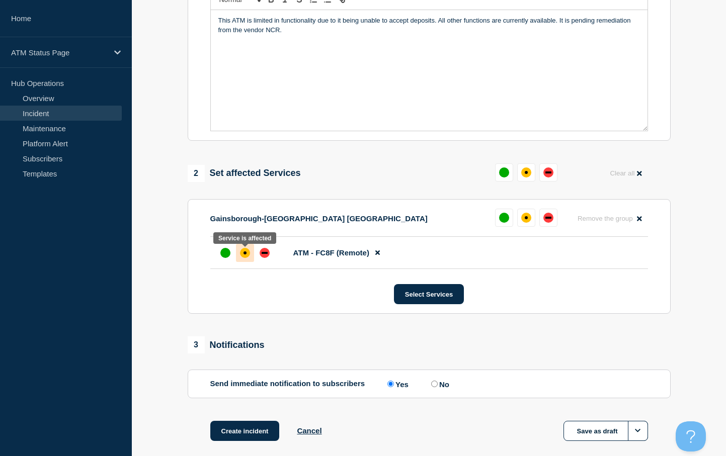
click at [245, 255] on div "affected" at bounding box center [245, 253] width 3 height 3
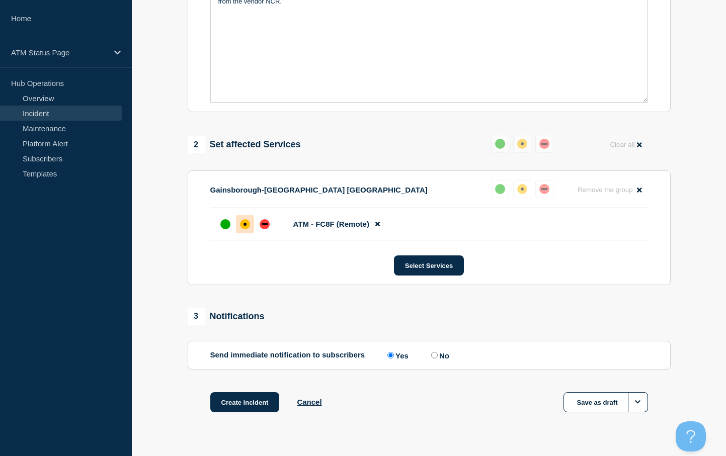
scroll to position [301, 0]
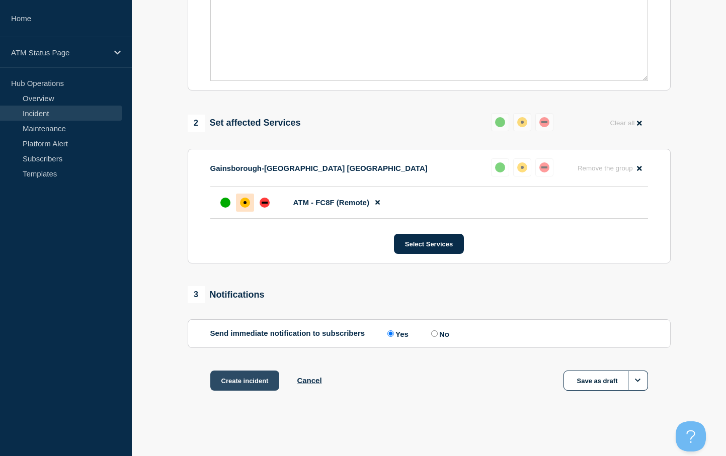
click at [252, 381] on button "Create incident" at bounding box center [244, 381] width 69 height 20
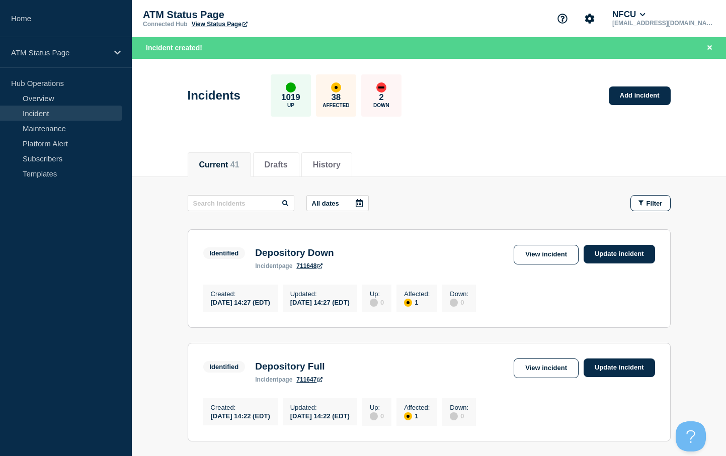
click at [88, 244] on aside "Home ATM Status Page Hub Operations Overview Incident Maintenance Platform Aler…" at bounding box center [66, 228] width 132 height 456
click at [24, 97] on link "Overview" at bounding box center [61, 98] width 122 height 15
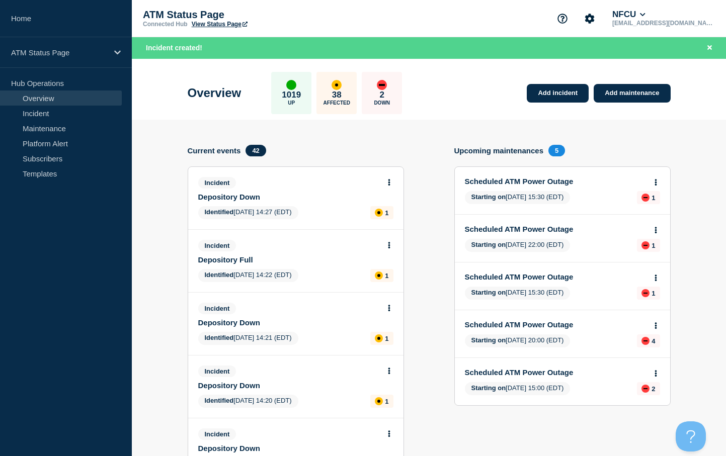
click at [557, 94] on link "Add incident" at bounding box center [558, 93] width 62 height 19
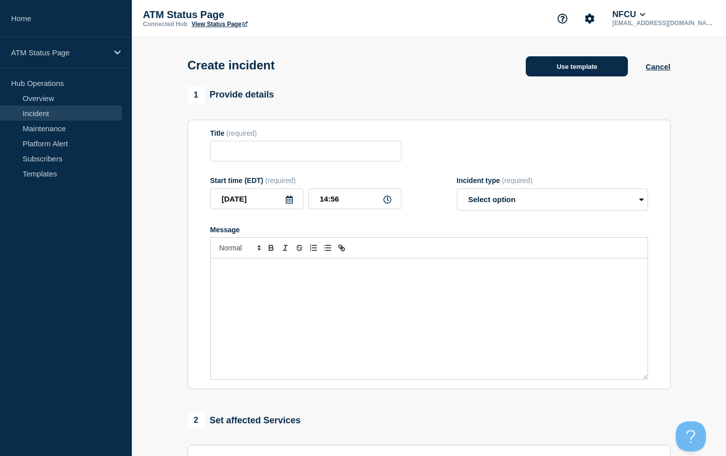
click at [569, 73] on button "Use template" at bounding box center [577, 66] width 102 height 20
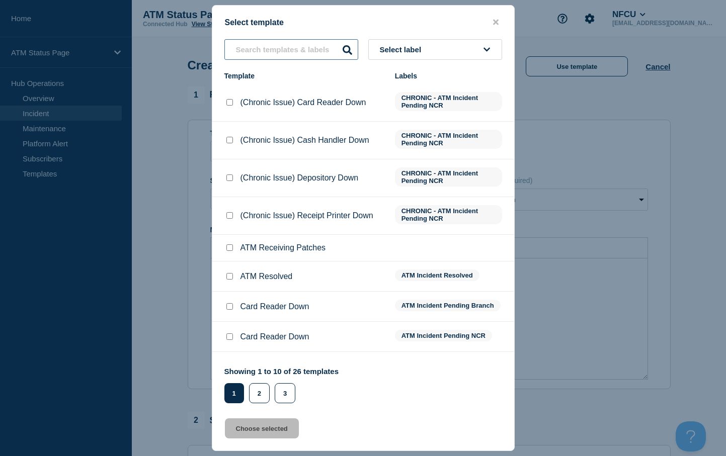
click at [262, 52] on input "text" at bounding box center [291, 49] width 134 height 21
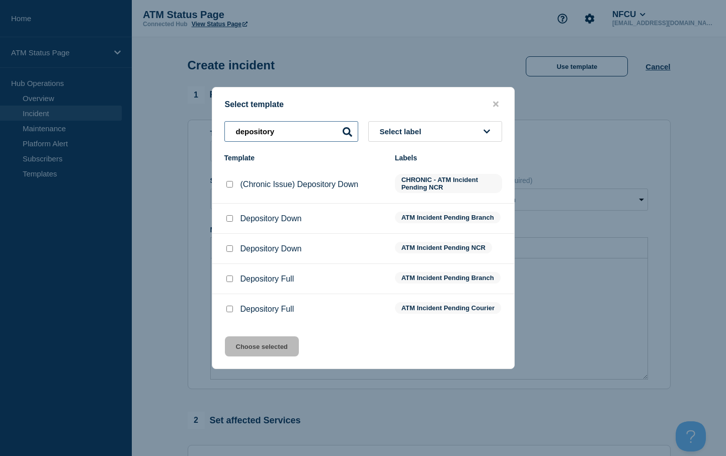
drag, startPoint x: 276, startPoint y: 127, endPoint x: 204, endPoint y: 122, distance: 72.2
click at [205, 122] on div "Select template depository Select label Template Labels (Chronic Issue) Deposit…" at bounding box center [363, 228] width 726 height 456
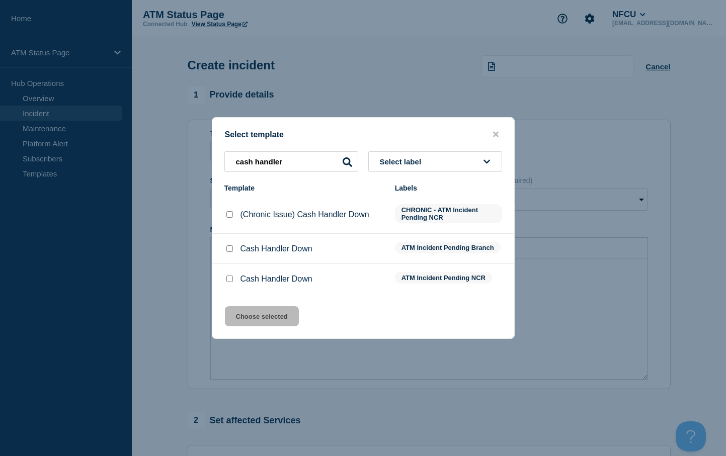
click at [230, 250] on input "Cash Handler Down checkbox" at bounding box center [229, 249] width 7 height 7
click at [243, 322] on button "Choose selected" at bounding box center [262, 316] width 74 height 20
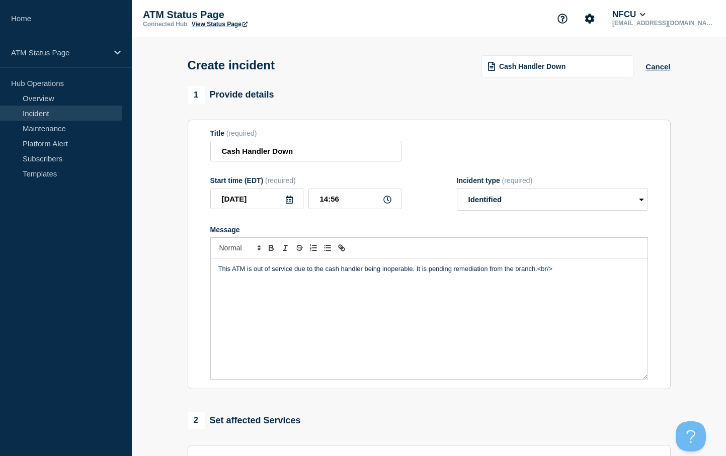
scroll to position [249, 0]
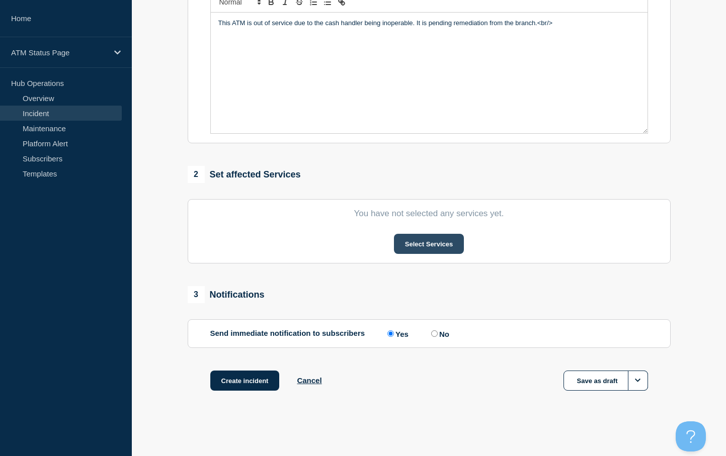
click at [426, 245] on button "Select Services" at bounding box center [429, 244] width 70 height 20
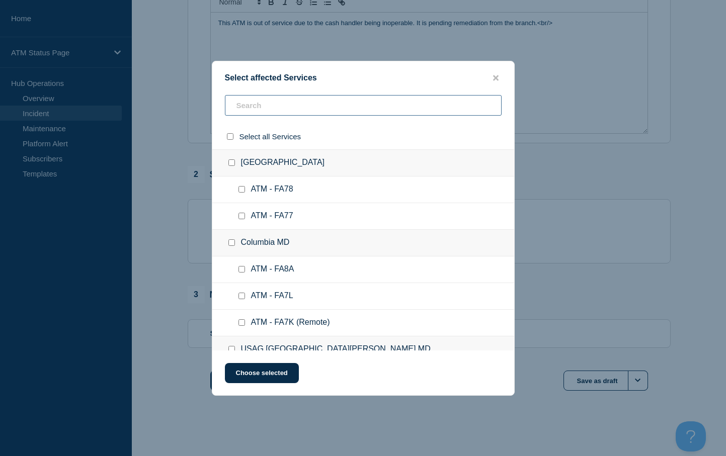
click at [249, 105] on input "text" at bounding box center [363, 105] width 277 height 21
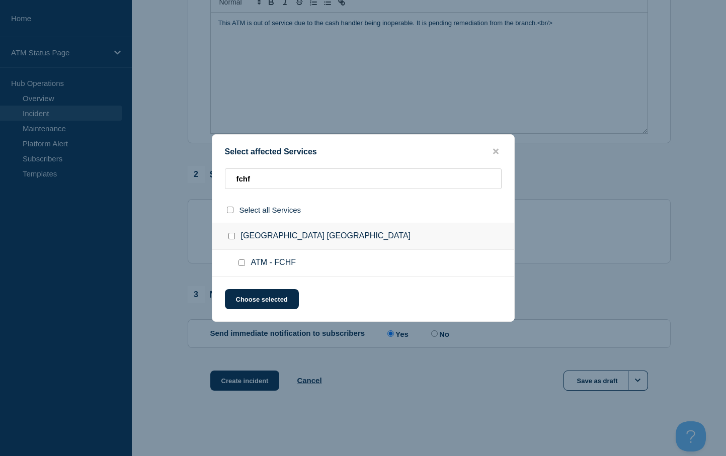
click at [241, 262] on input "ATM - FCHF checkbox" at bounding box center [242, 263] width 7 height 7
click at [246, 295] on button "Choose selected" at bounding box center [262, 299] width 74 height 20
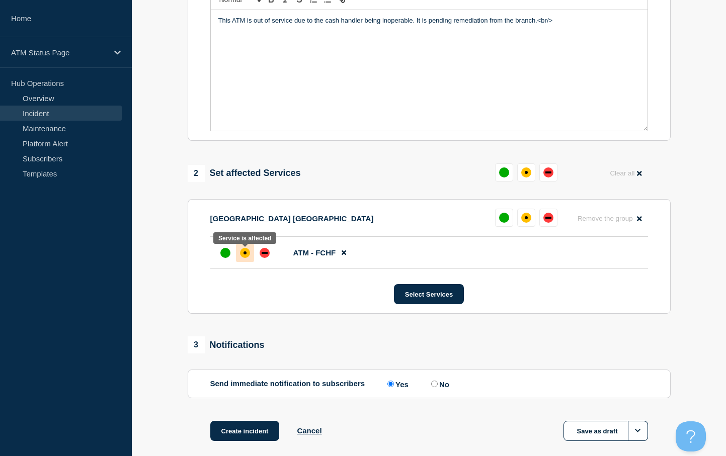
click at [244, 257] on div "affected" at bounding box center [245, 253] width 10 height 10
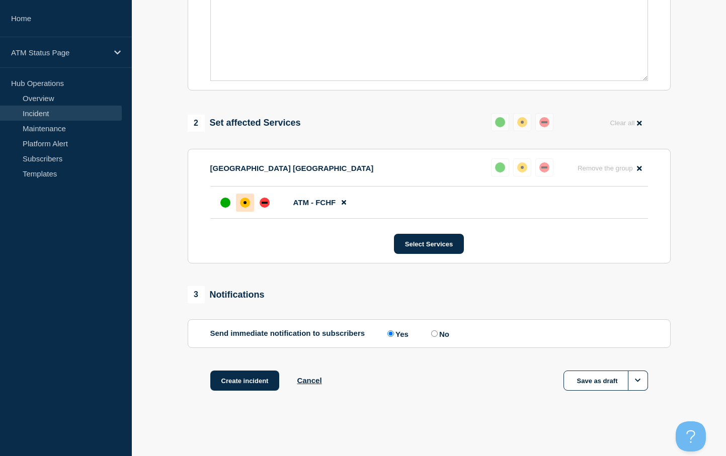
scroll to position [301, 0]
click at [247, 378] on button "Create incident" at bounding box center [244, 381] width 69 height 20
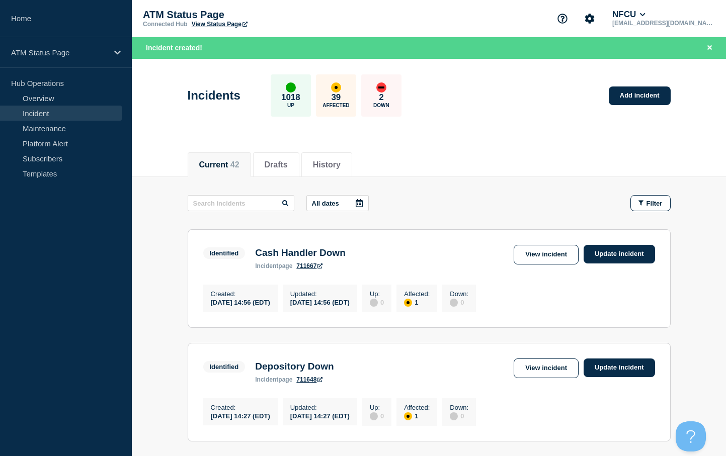
click at [486, 122] on div "Incidents 1018 Up 39 Affected 2 Down Add incident" at bounding box center [429, 91] width 506 height 61
drag, startPoint x: 492, startPoint y: 388, endPoint x: 485, endPoint y: 366, distance: 23.1
click at [492, 383] on div "Identified Depository Down incident page 711648 View incident Update incident" at bounding box center [429, 371] width 452 height 25
